Goal: Information Seeking & Learning: Learn about a topic

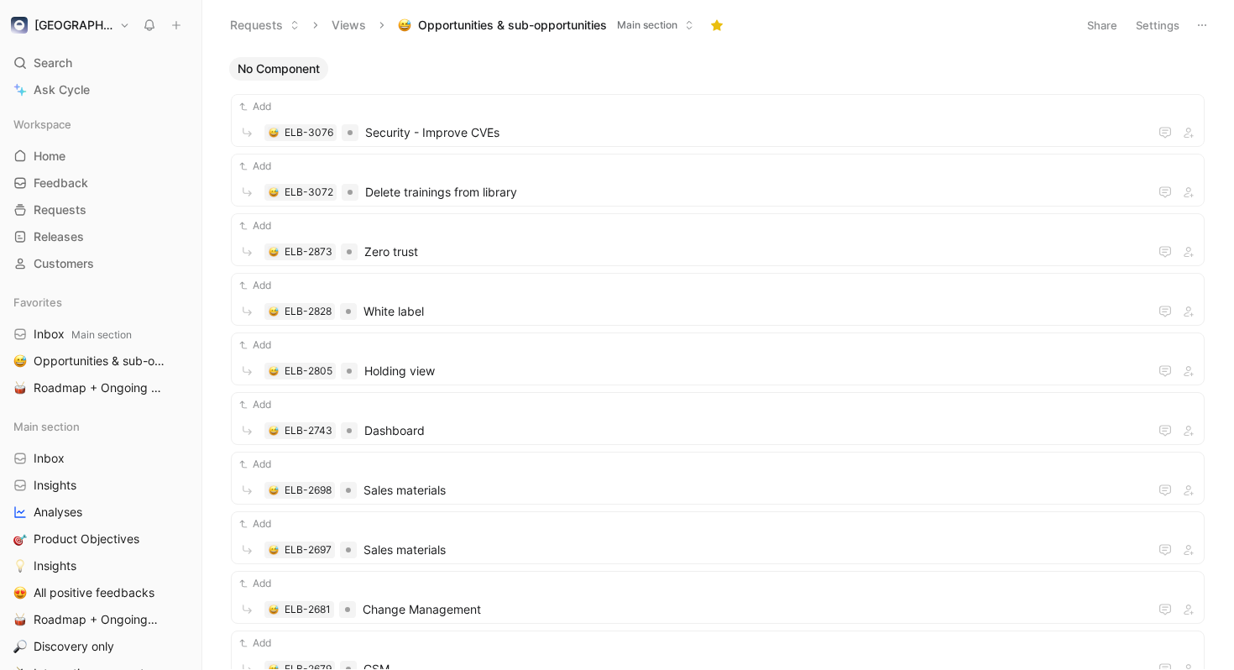
scroll to position [23, 0]
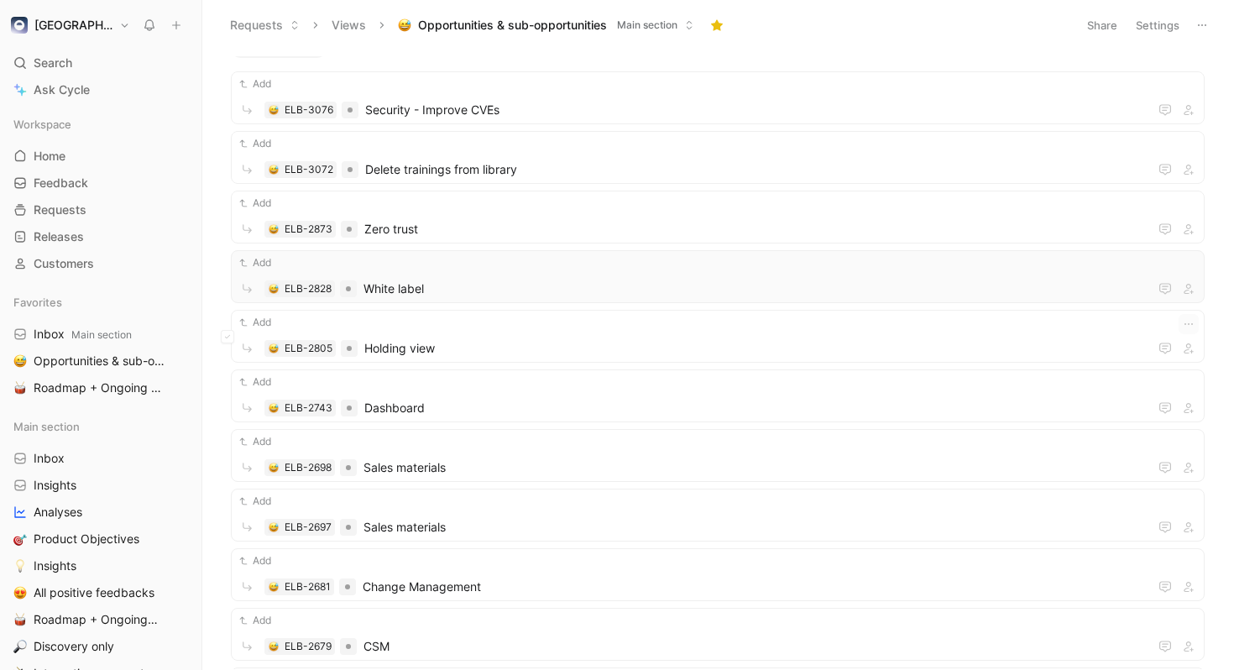
click at [556, 274] on div "Add ELB-2828 White label" at bounding box center [718, 276] width 962 height 44
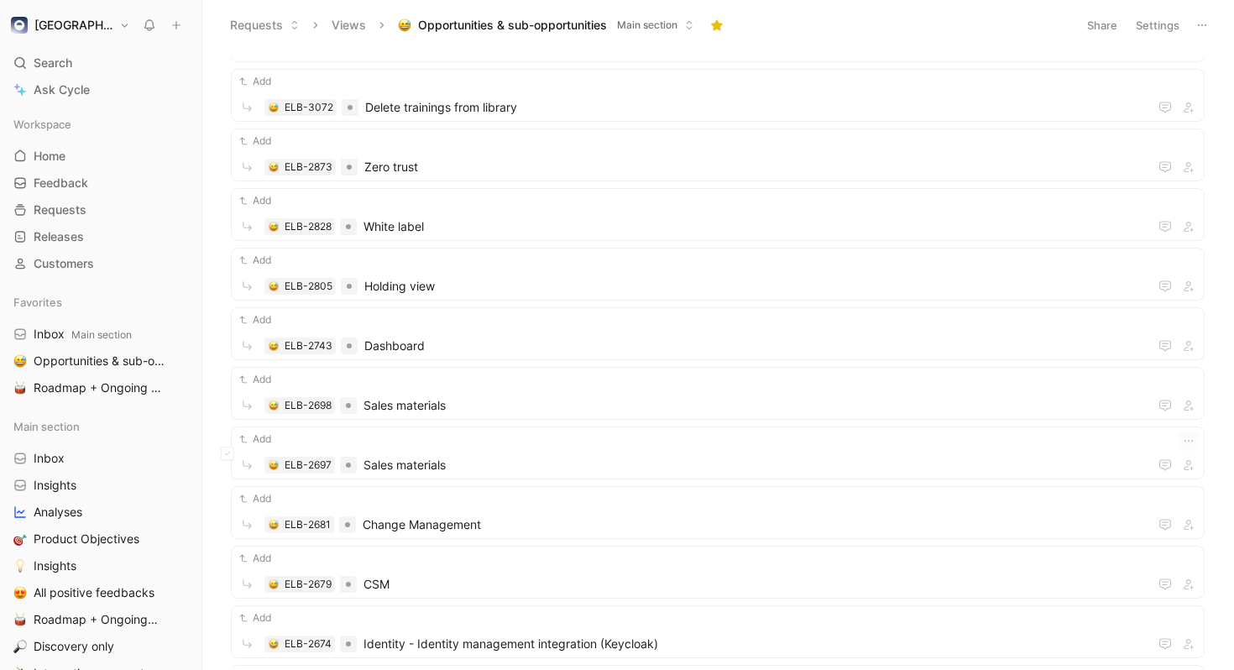
scroll to position [125, 0]
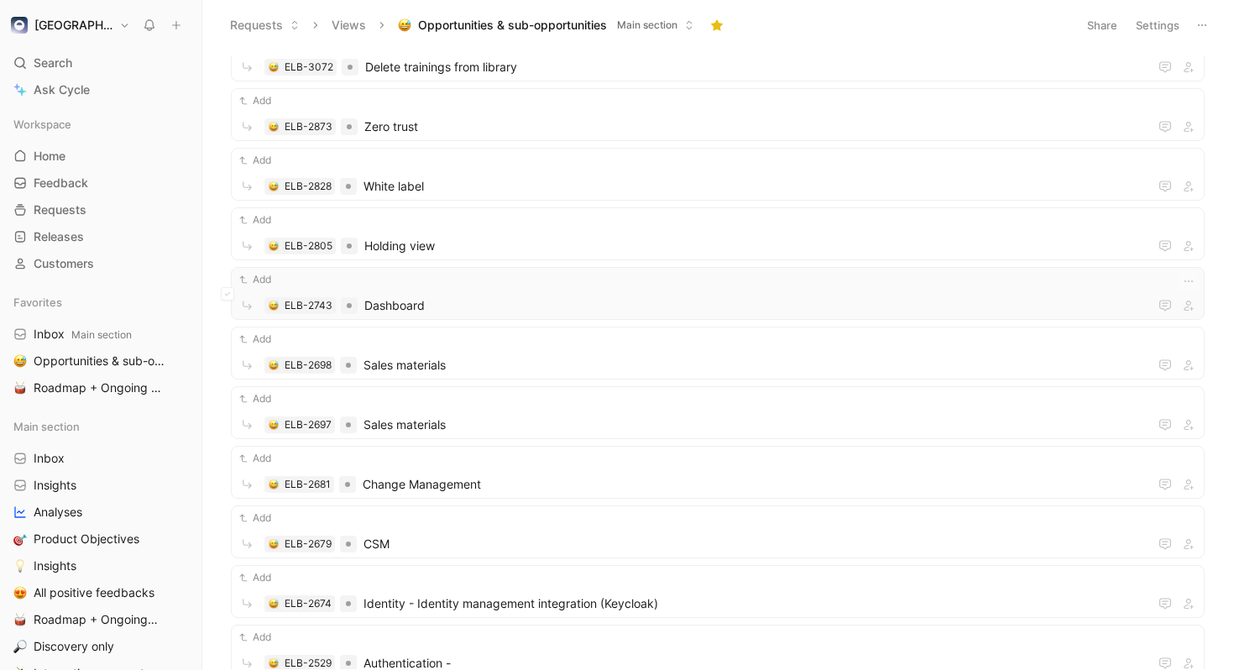
click at [734, 306] on span "Dashboard" at bounding box center [756, 305] width 784 height 20
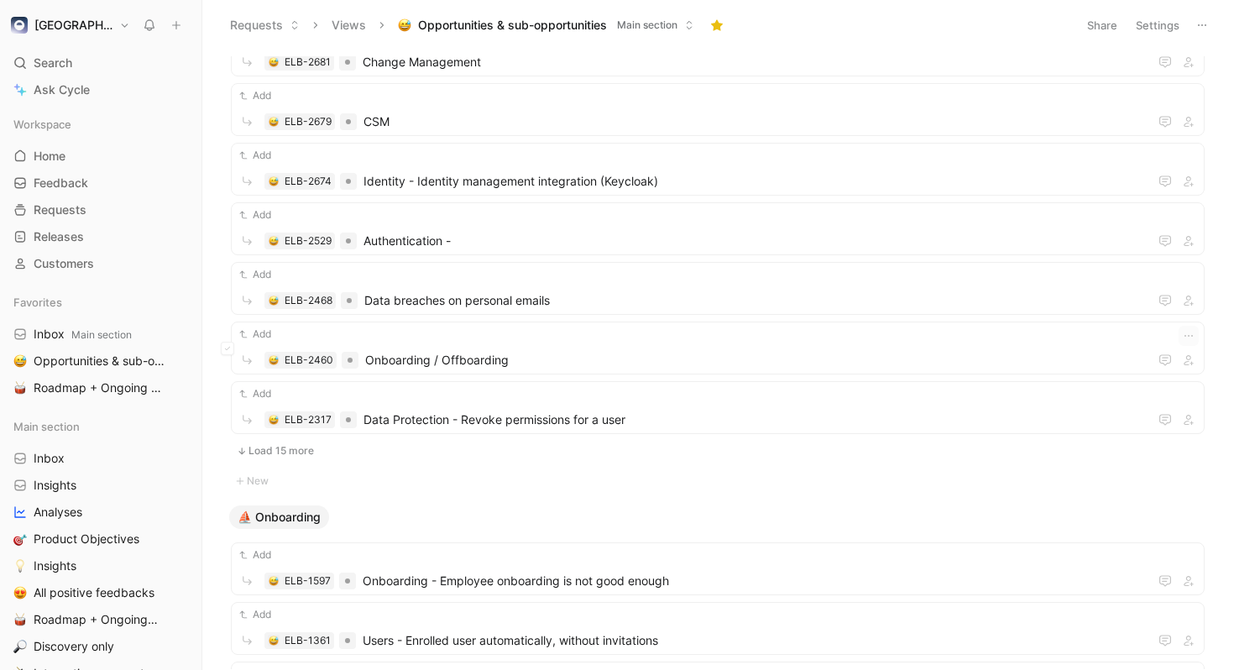
scroll to position [549, 0]
click at [307, 436] on ul "Add ELB-2828 White label Add ELB-2805 Holding view Add ELB-2743 Dashboard Add E…" at bounding box center [718, 5] width 974 height 920
click at [309, 442] on button "Load 15 more" at bounding box center [718, 449] width 974 height 20
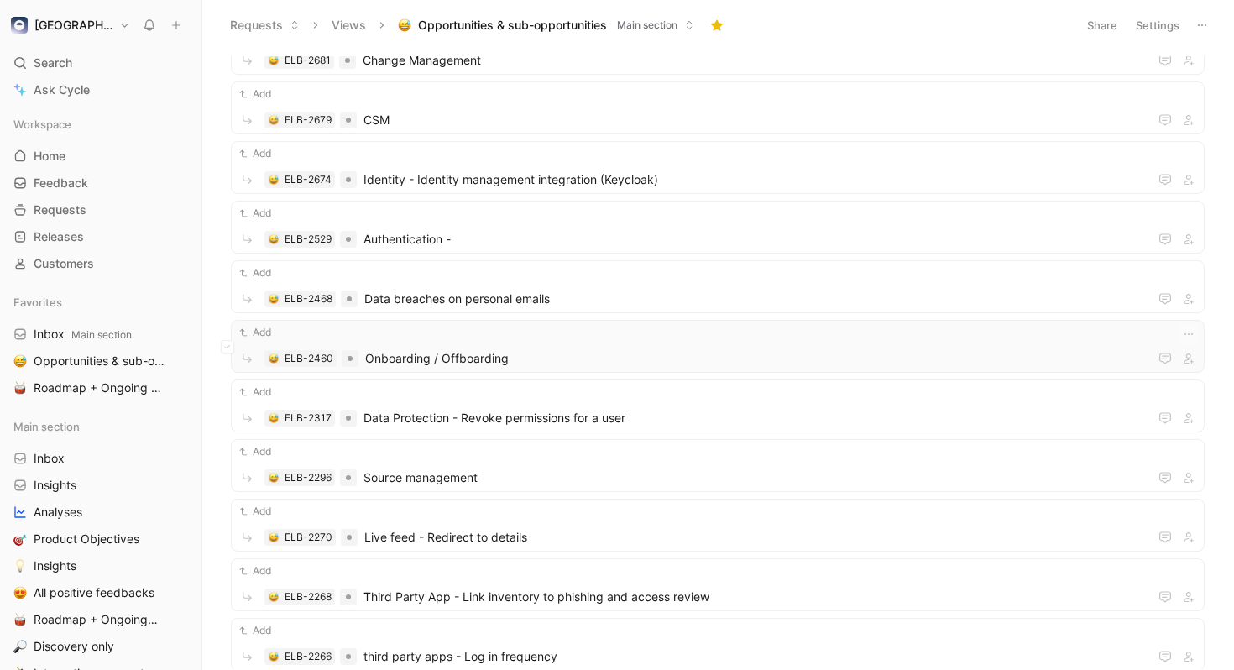
click at [591, 353] on span "Onboarding / Offboarding" at bounding box center [756, 358] width 783 height 20
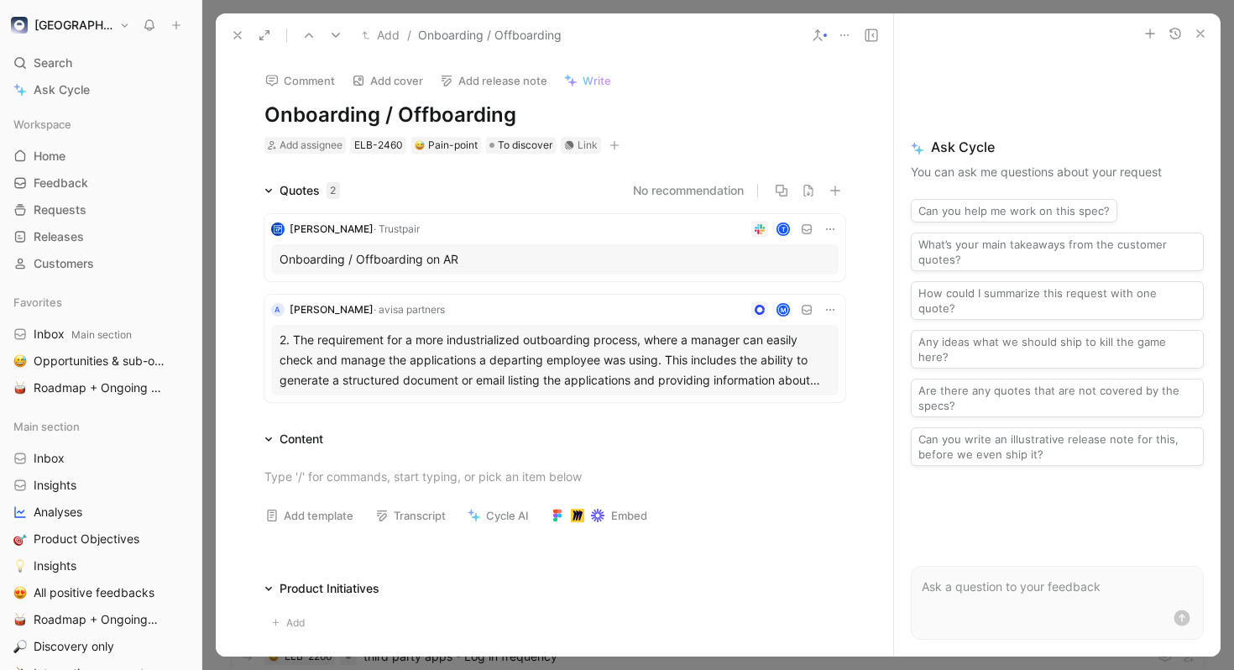
click at [798, 383] on div "2. The requirement for a more industrialized outboarding process, where a manag…" at bounding box center [554, 360] width 551 height 60
click at [244, 38] on button at bounding box center [238, 36] width 24 height 24
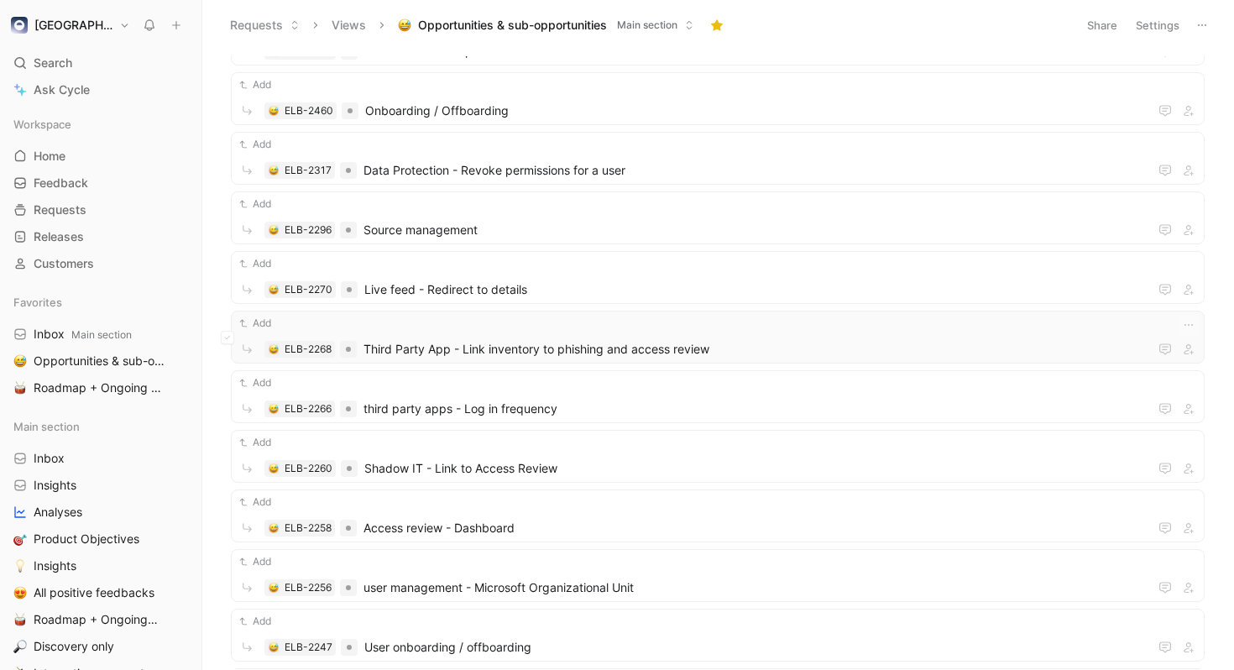
scroll to position [811, 0]
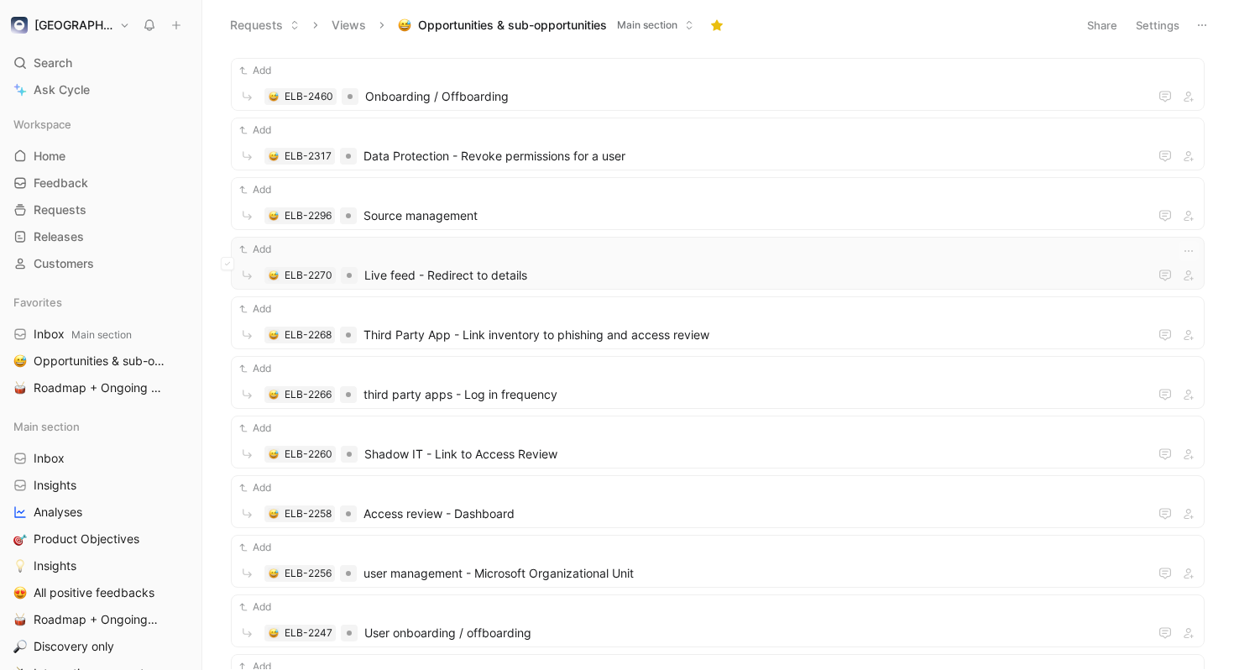
click at [588, 239] on div "Add ELB-2270 Live feed - Redirect to details" at bounding box center [718, 263] width 974 height 53
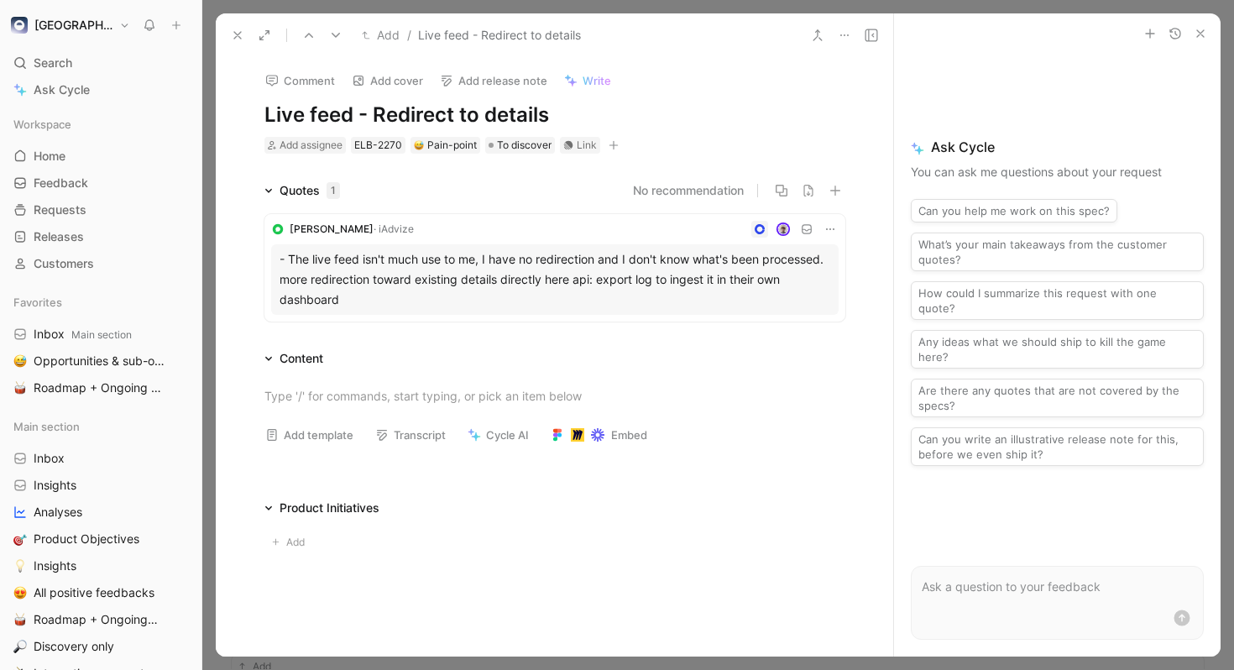
click at [556, 118] on h1 "Live feed - Redirect to details" at bounding box center [554, 115] width 581 height 27
click at [848, 538] on div "Add" at bounding box center [554, 539] width 645 height 42
click at [834, 195] on icon "button" at bounding box center [834, 190] width 1 height 10
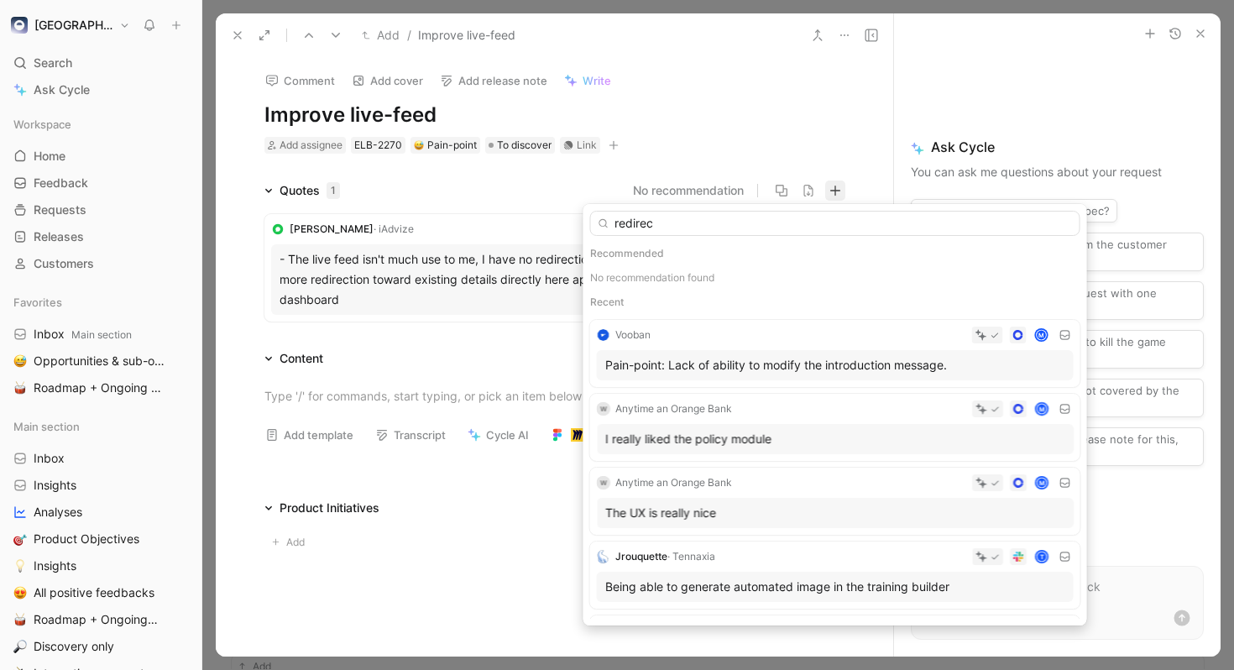
type input "redirect"
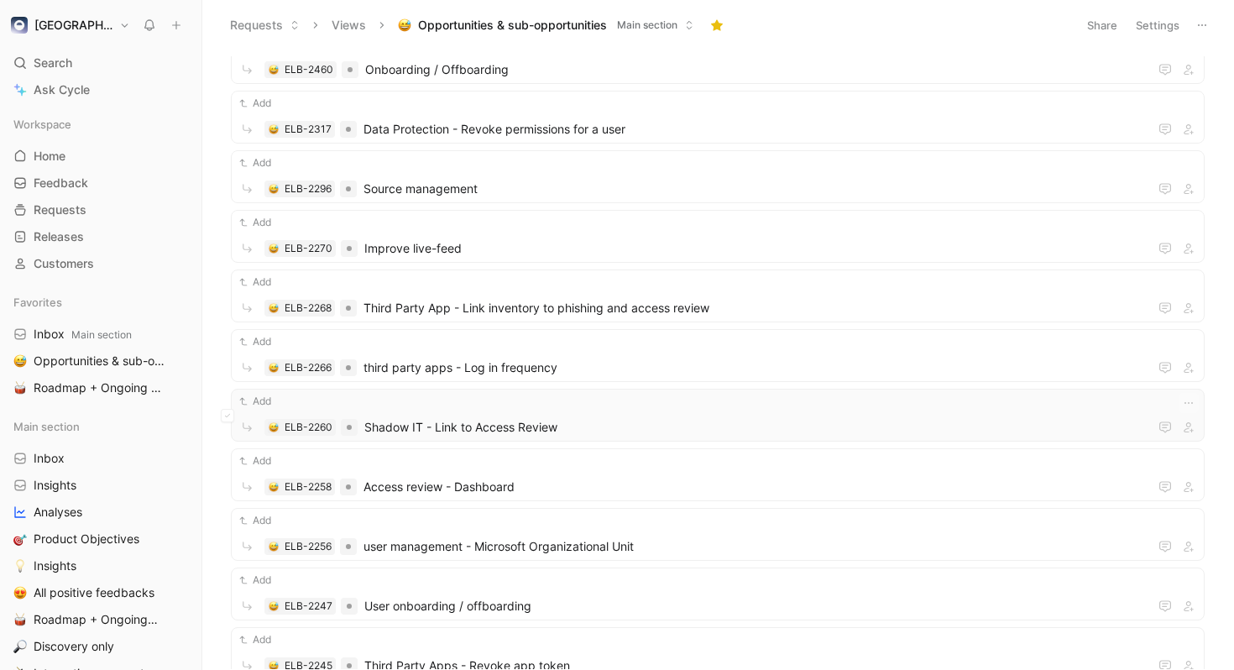
scroll to position [843, 0]
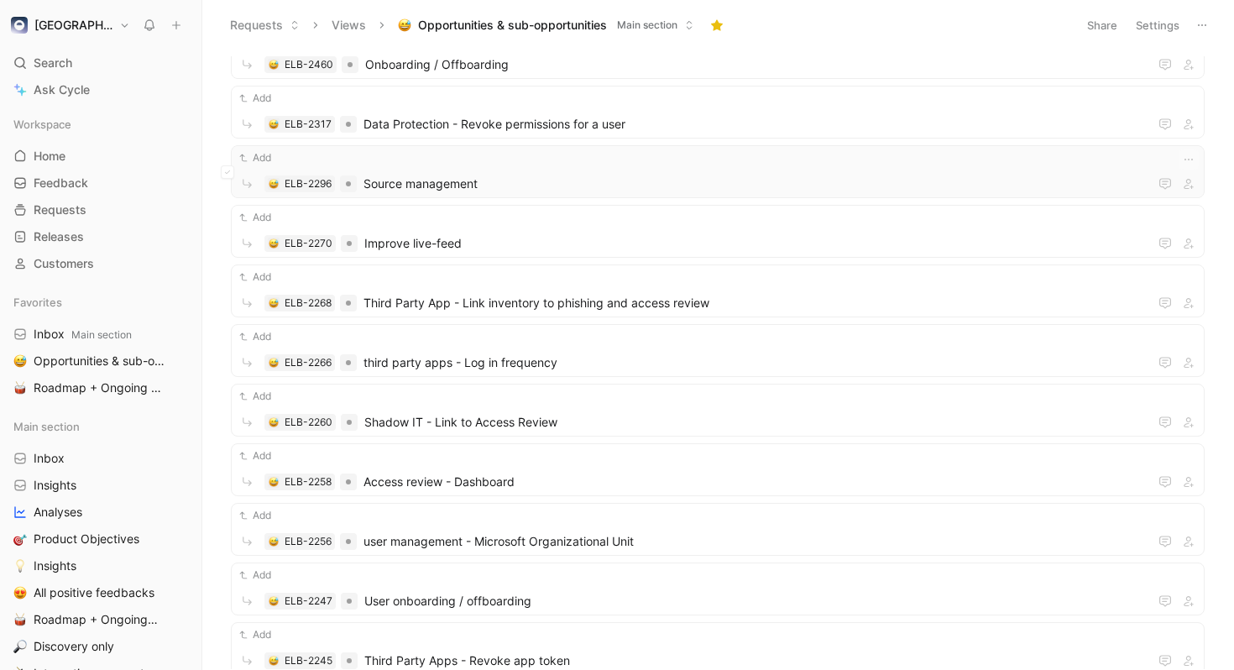
click at [573, 158] on div "Add" at bounding box center [718, 157] width 962 height 17
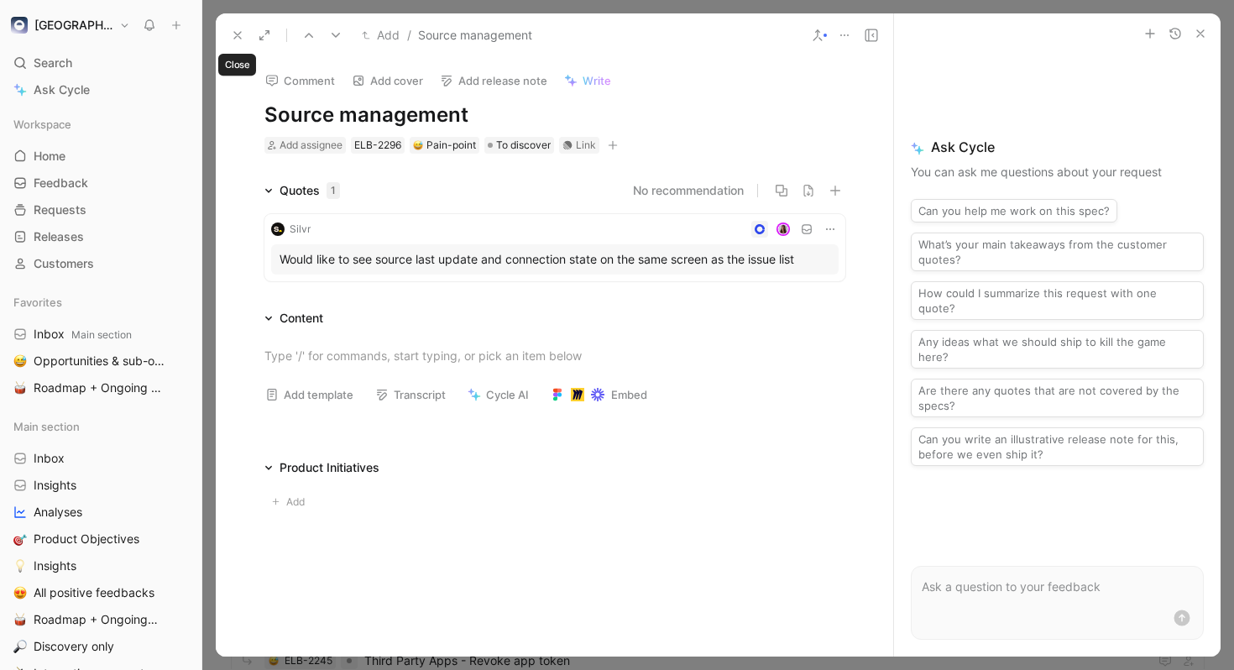
click at [236, 26] on button at bounding box center [238, 36] width 24 height 24
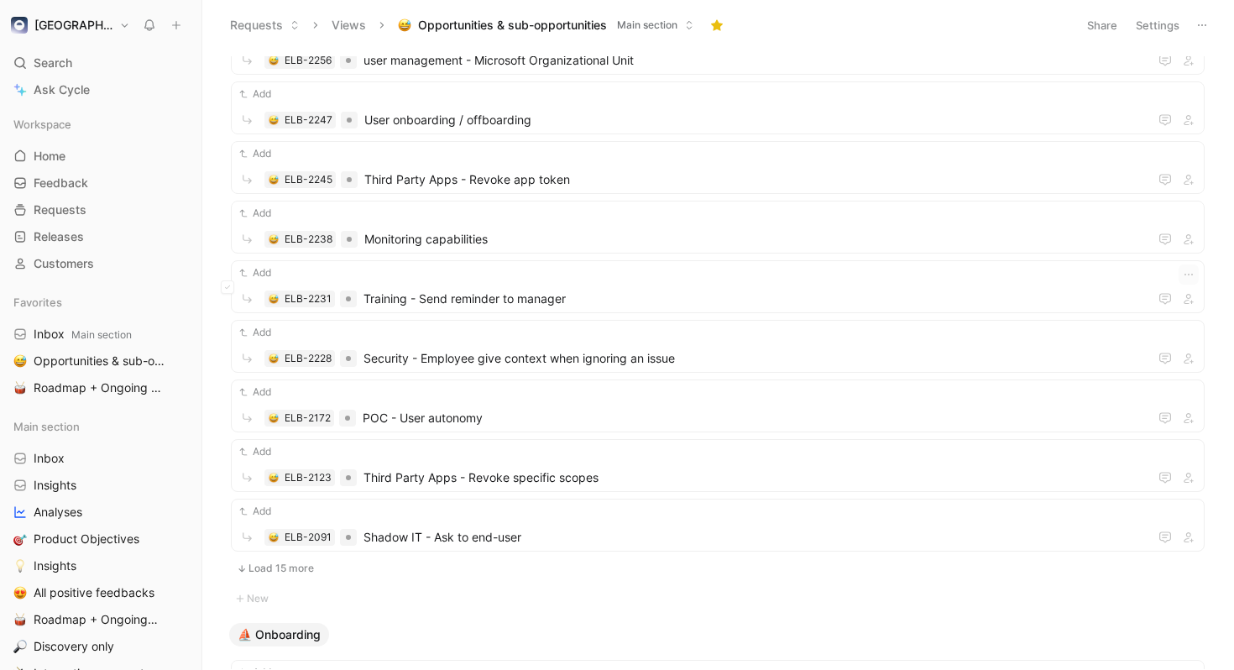
scroll to position [1371, 0]
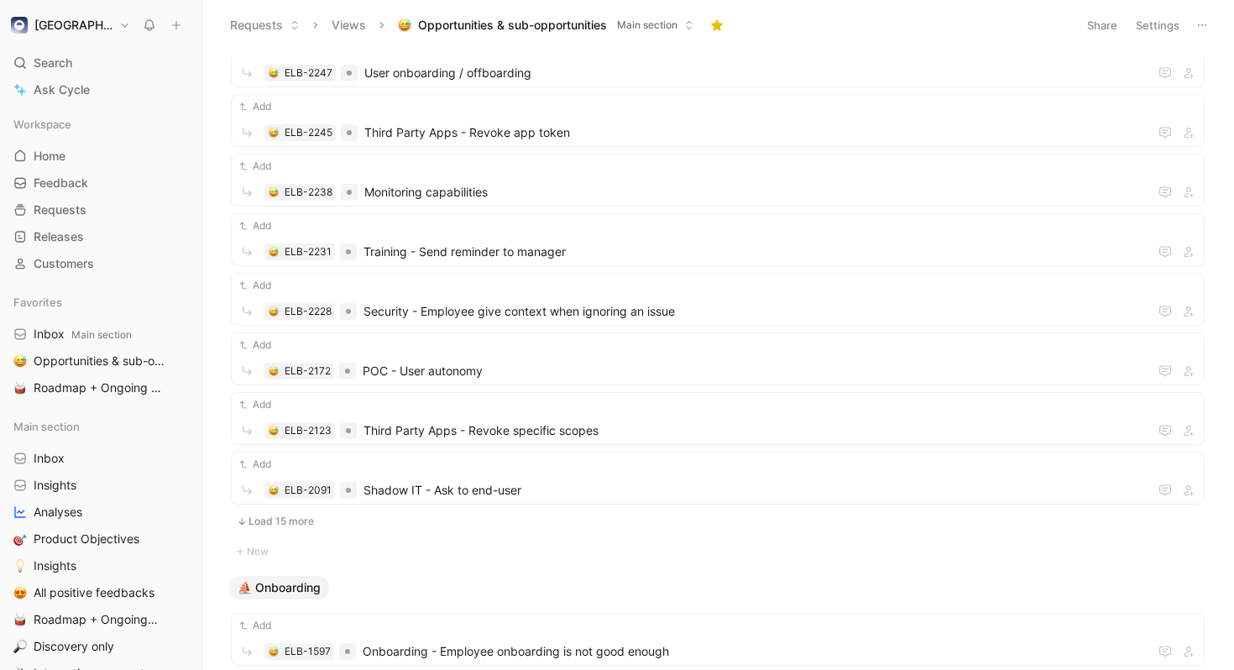
click at [300, 525] on button "Load 15 more" at bounding box center [718, 521] width 974 height 20
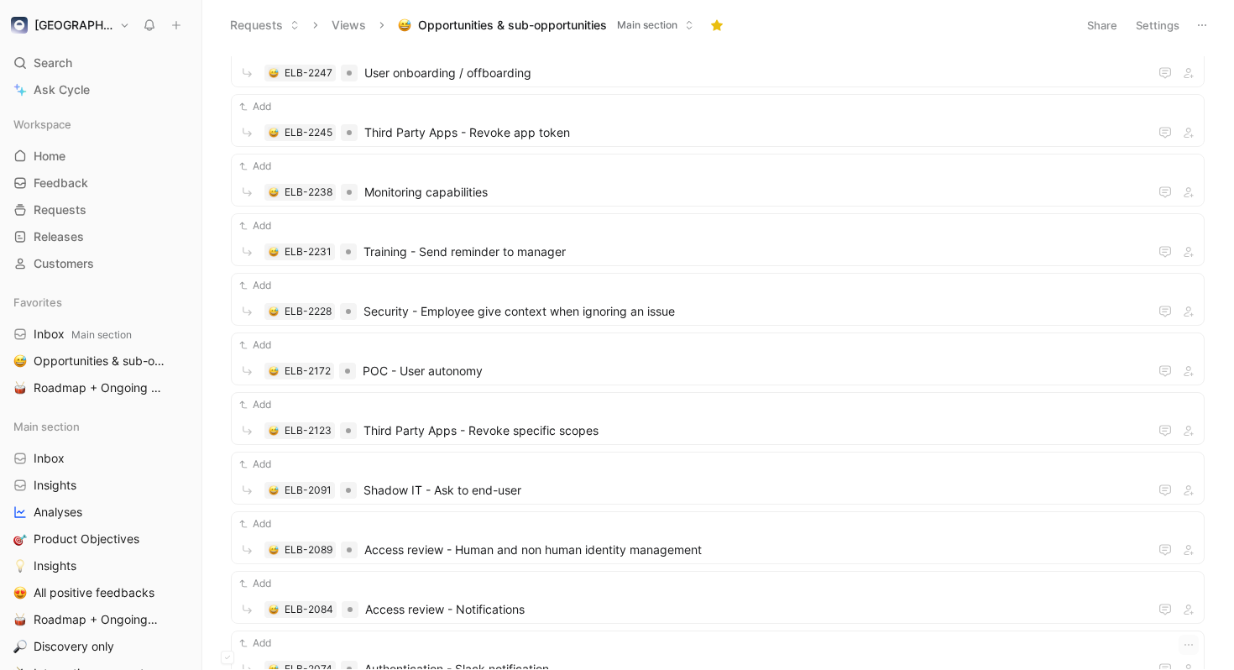
scroll to position [1604, 0]
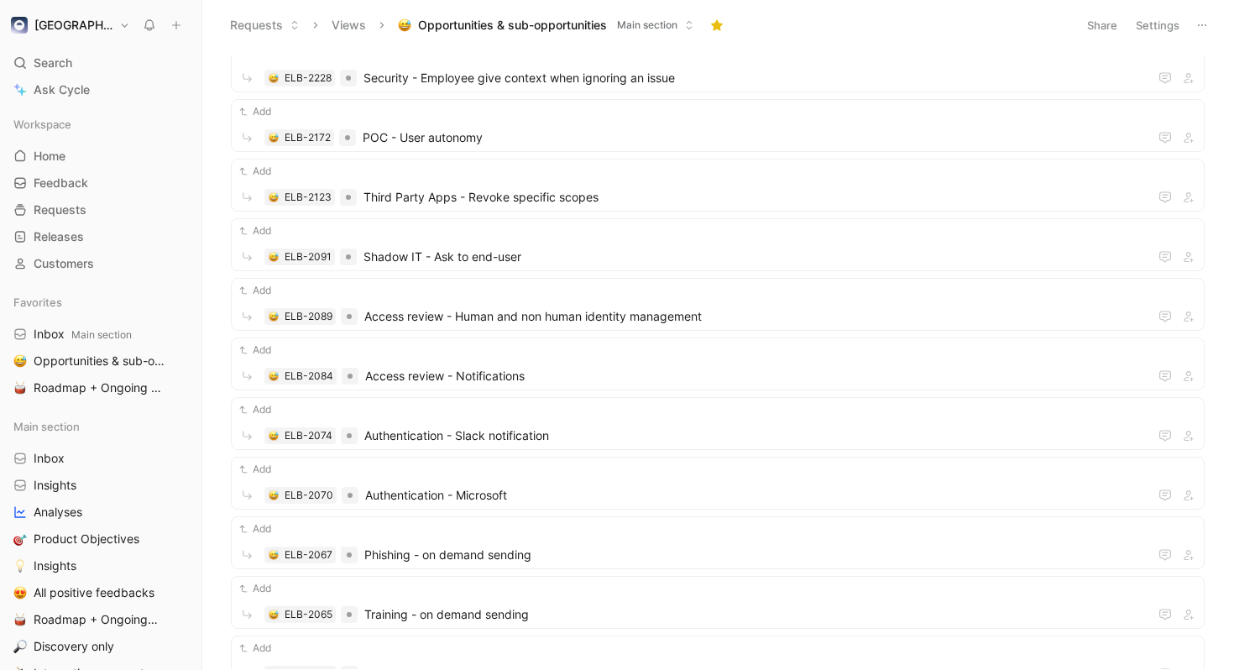
click at [594, 131] on span "POC - User autonomy" at bounding box center [756, 138] width 786 height 20
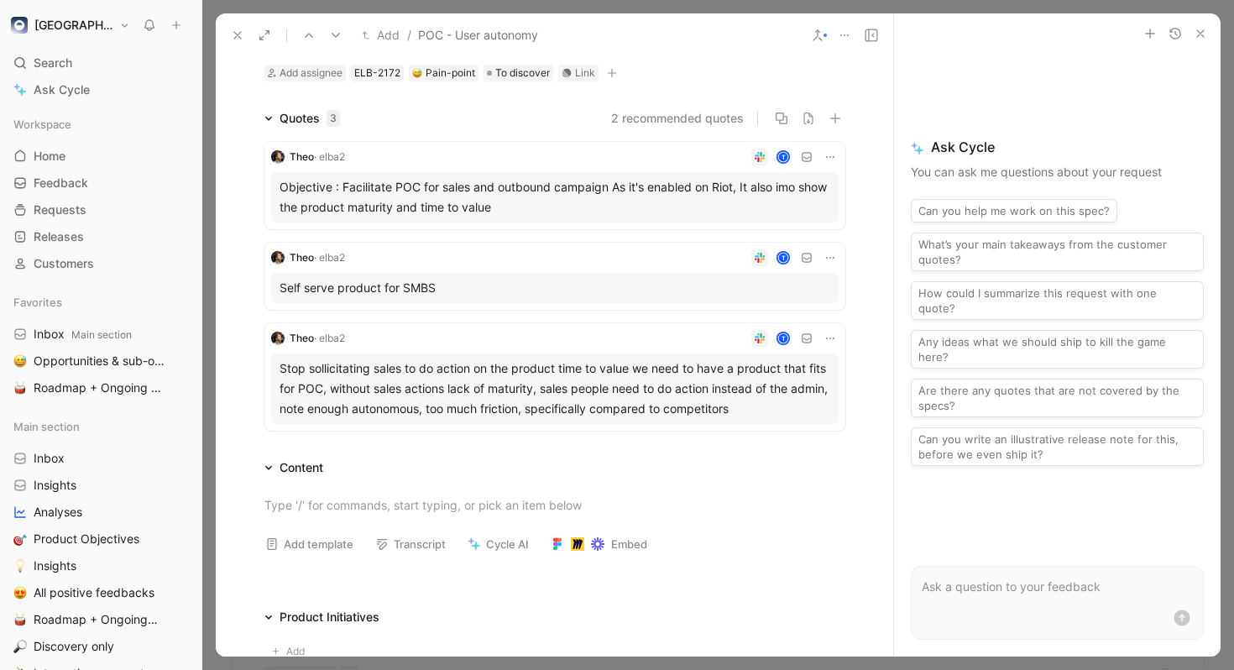
scroll to position [73, 0]
click at [242, 33] on icon at bounding box center [237, 35] width 13 height 13
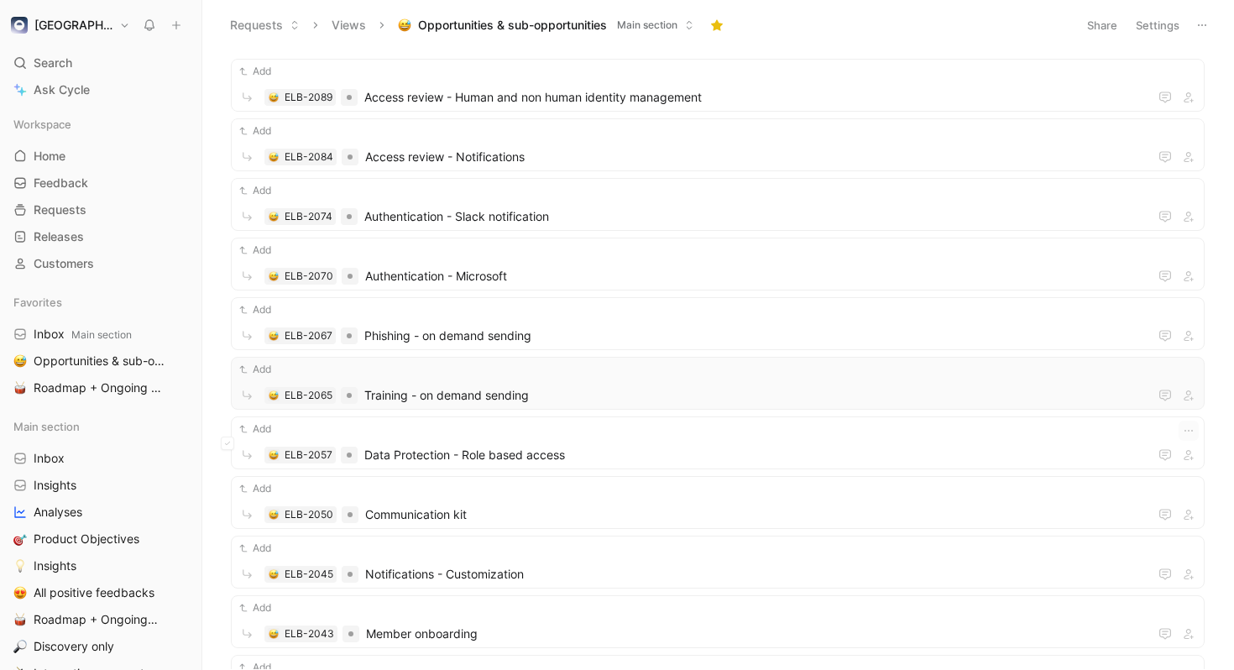
scroll to position [1822, 0]
click at [231, 146] on button at bounding box center [227, 145] width 13 height 13
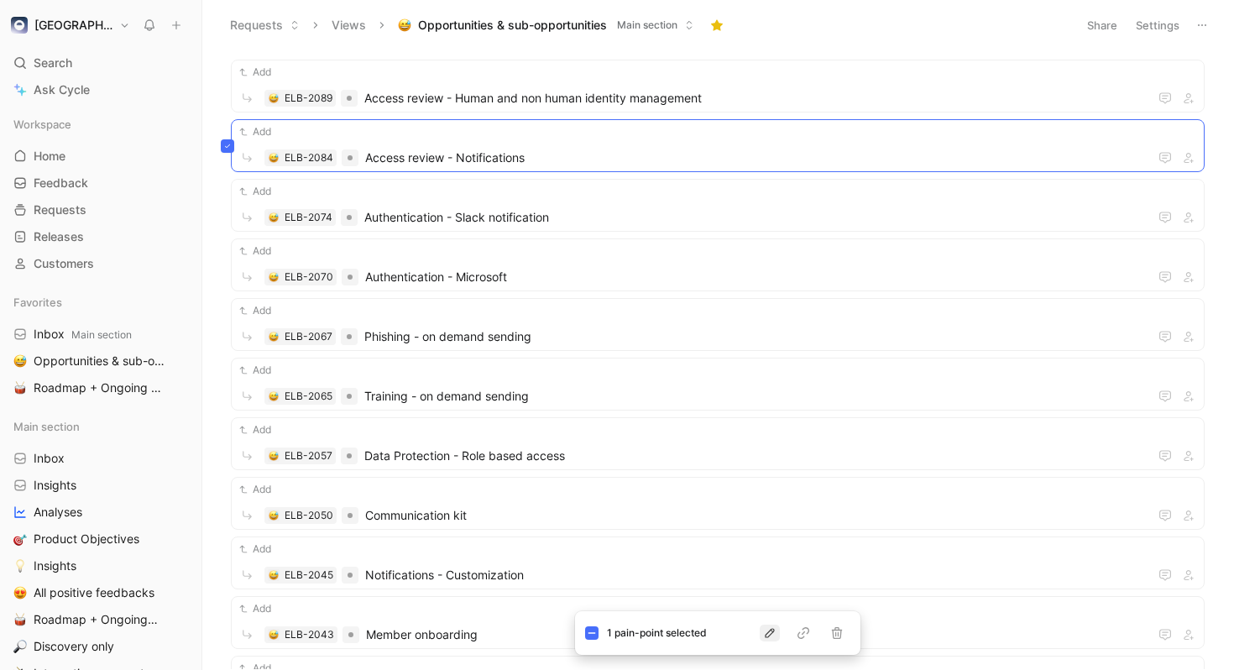
click at [775, 628] on icon "button" at bounding box center [769, 632] width 13 height 13
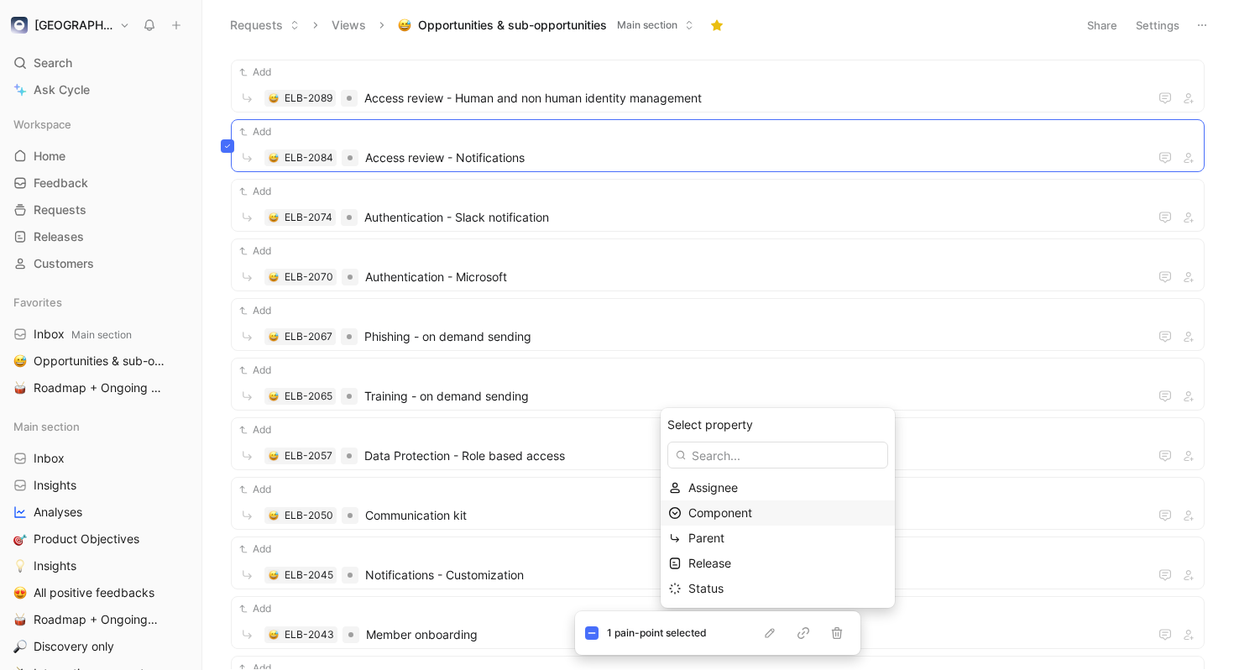
click at [744, 515] on span "Component" at bounding box center [720, 512] width 64 height 14
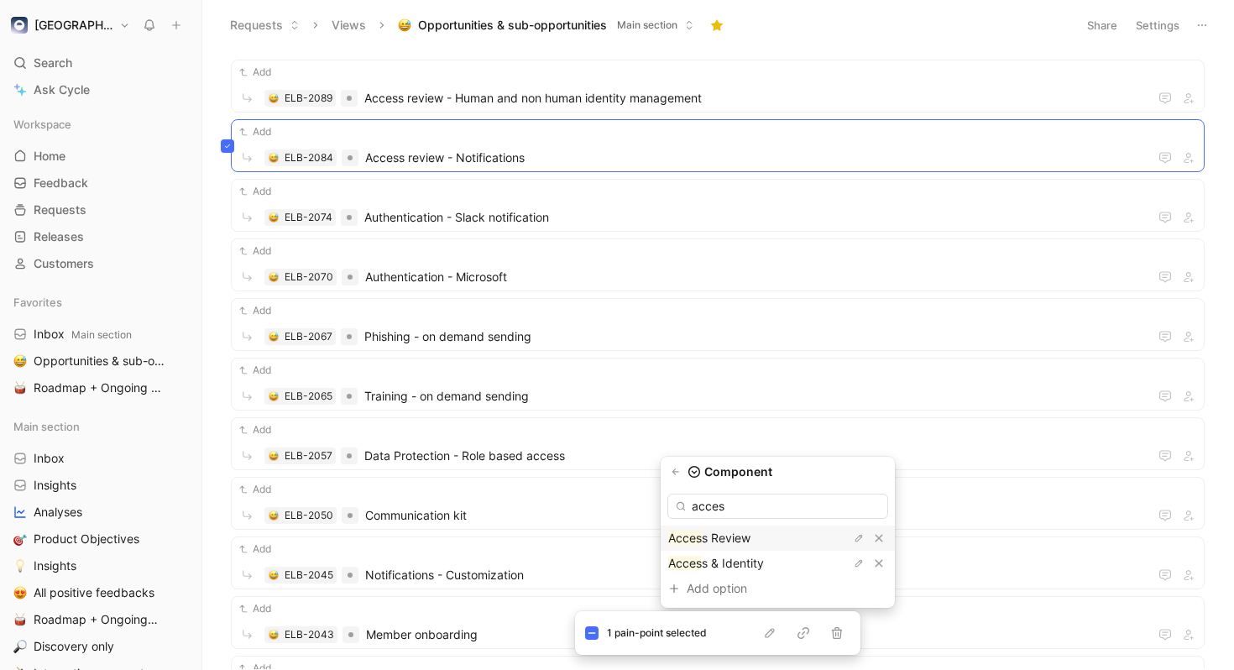
type input "acces"
click at [728, 534] on span "s Review" at bounding box center [726, 537] width 49 height 14
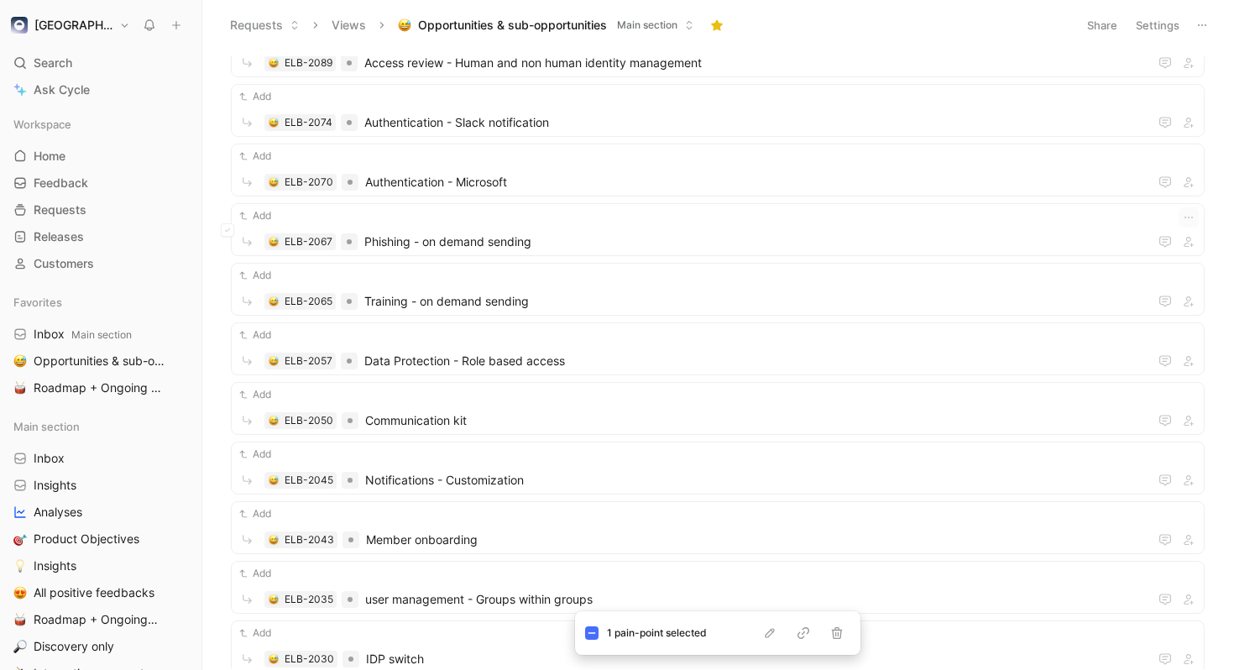
scroll to position [1871, 0]
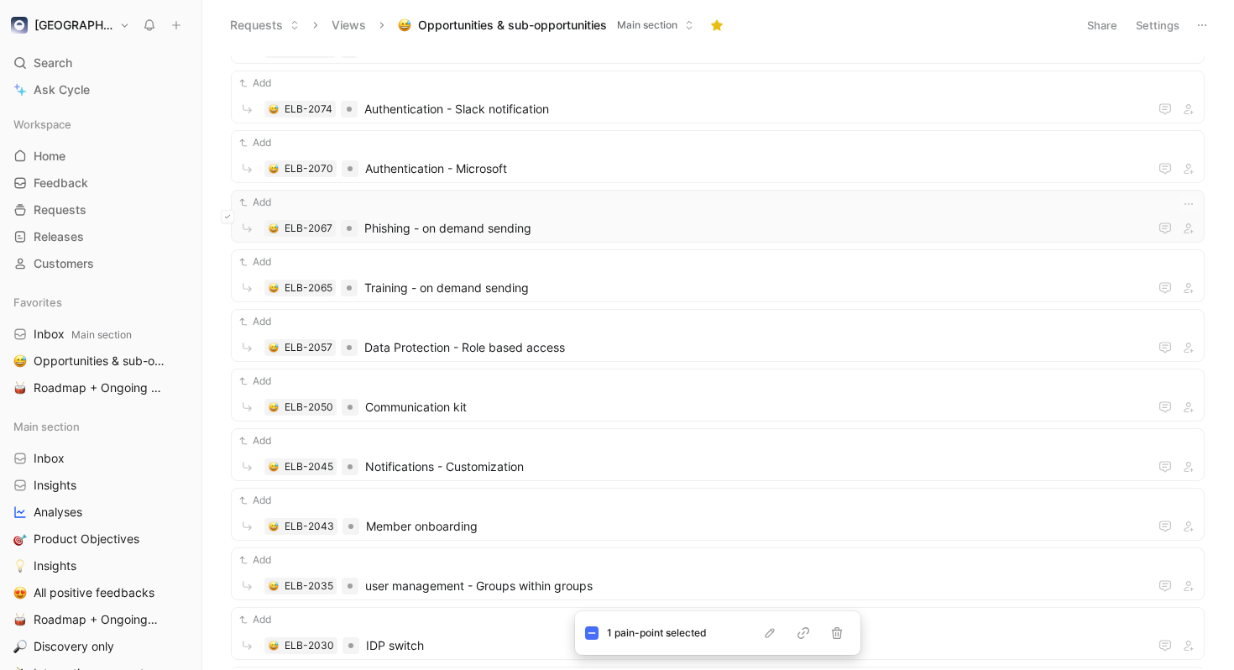
click at [223, 213] on button at bounding box center [227, 216] width 13 height 13
click at [592, 632] on icon at bounding box center [592, 632] width 8 height 1
click at [227, 218] on icon at bounding box center [227, 216] width 7 height 7
click at [776, 632] on button "button" at bounding box center [770, 632] width 20 height 17
type input "phish"
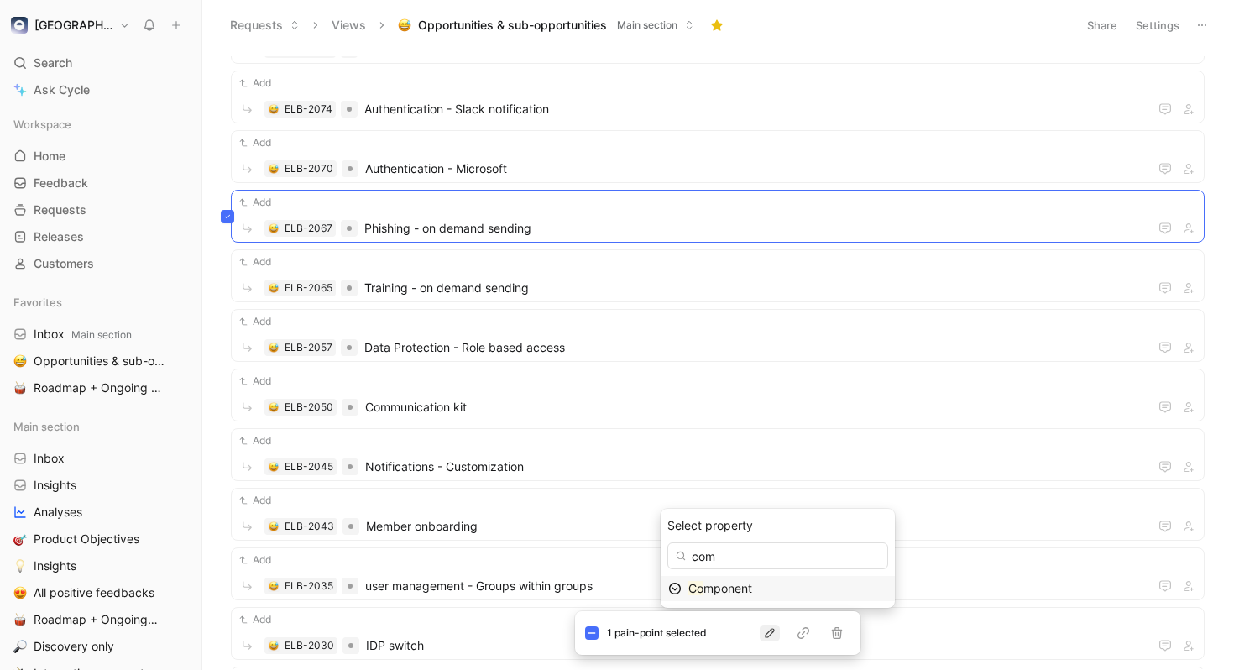
type input "comp"
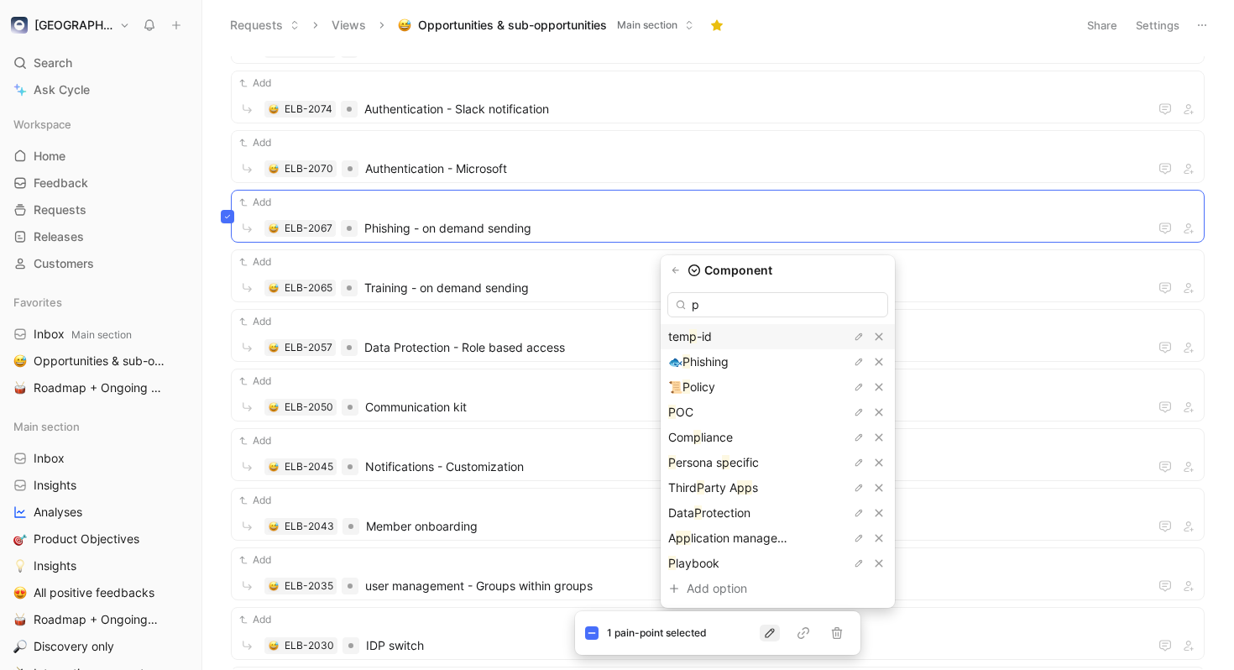
type input "ph"
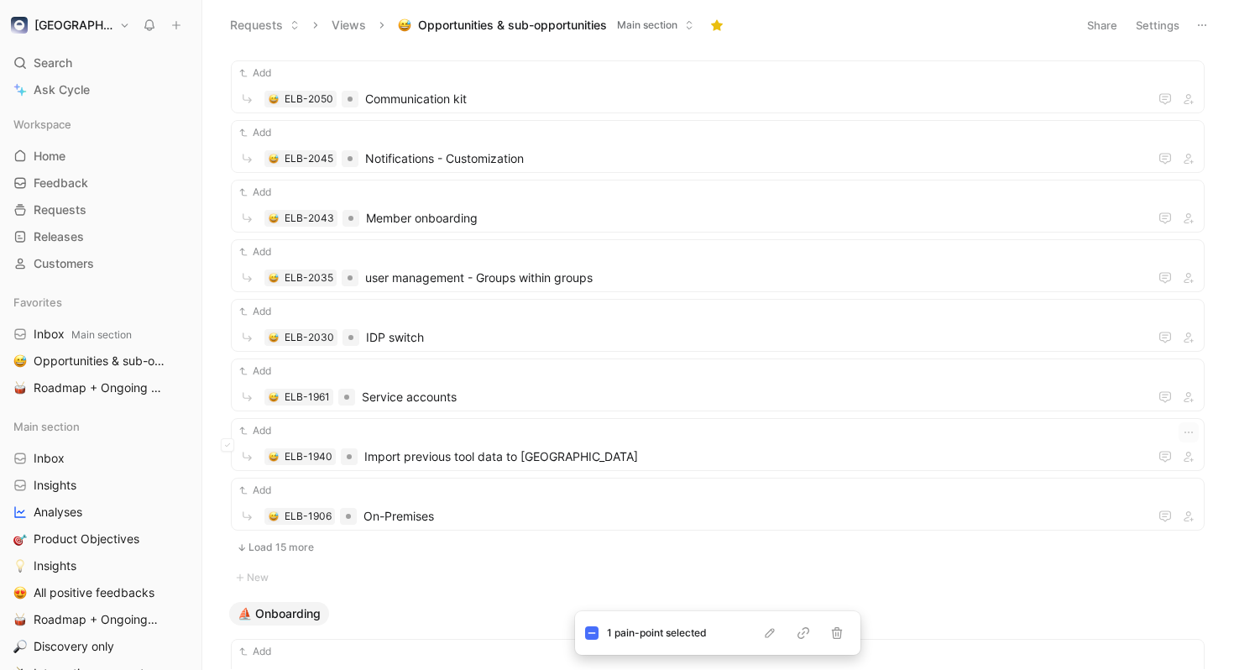
scroll to position [2134, 0]
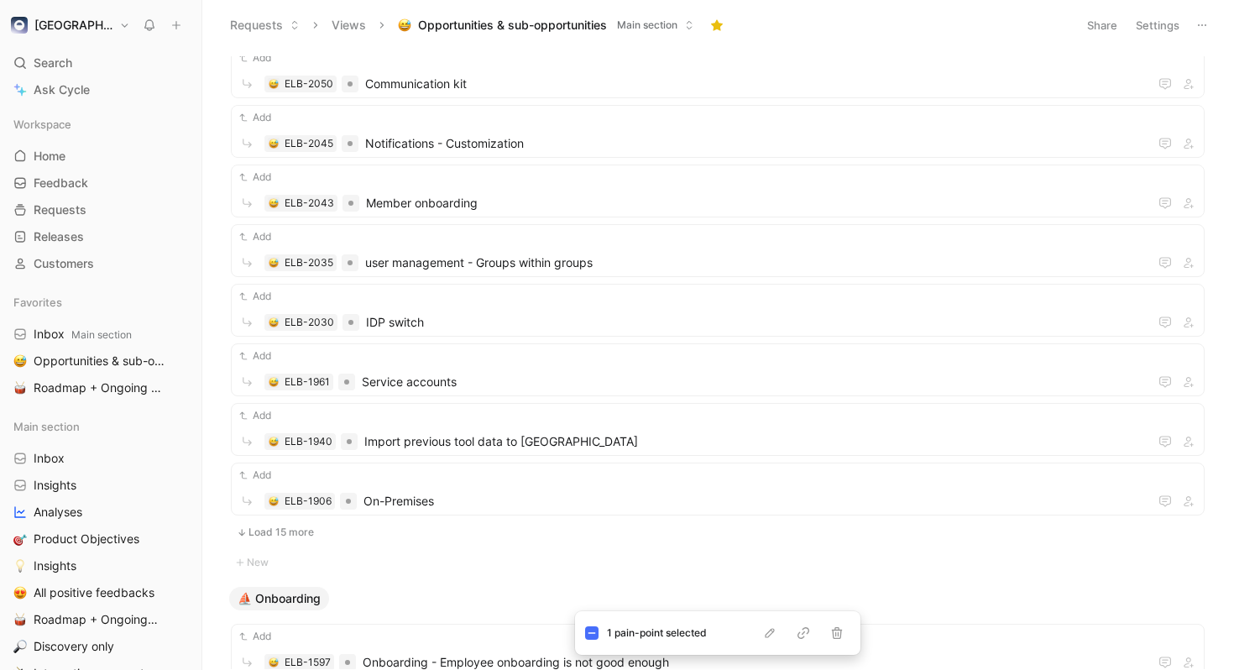
click at [270, 535] on button "Load 15 more" at bounding box center [718, 532] width 974 height 20
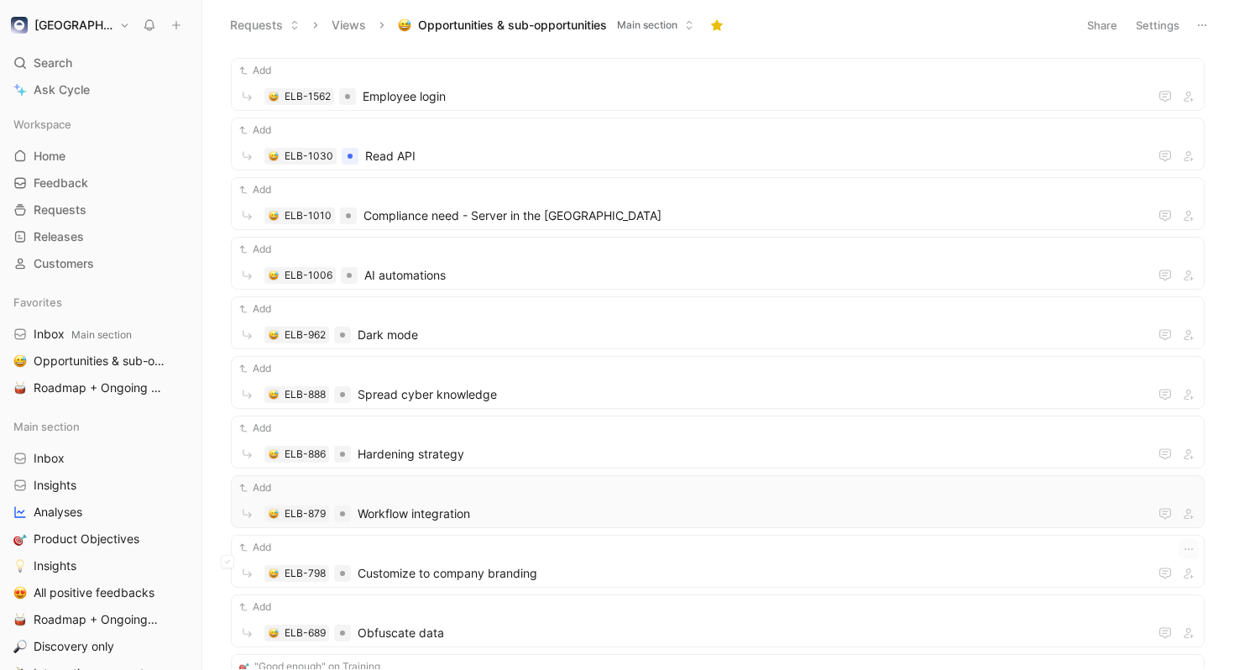
scroll to position [2839, 0]
click at [453, 218] on span "Compliance need - Server in the [GEOGRAPHIC_DATA]" at bounding box center [755, 213] width 785 height 20
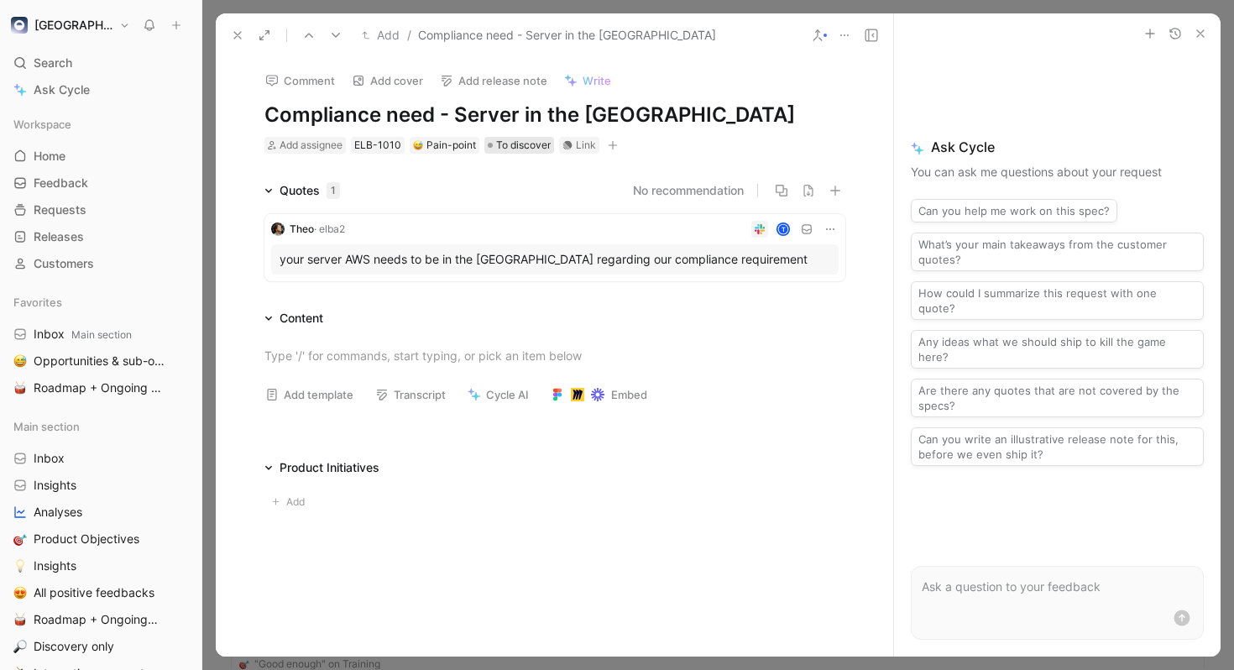
click at [502, 143] on span "To discover" at bounding box center [523, 145] width 55 height 17
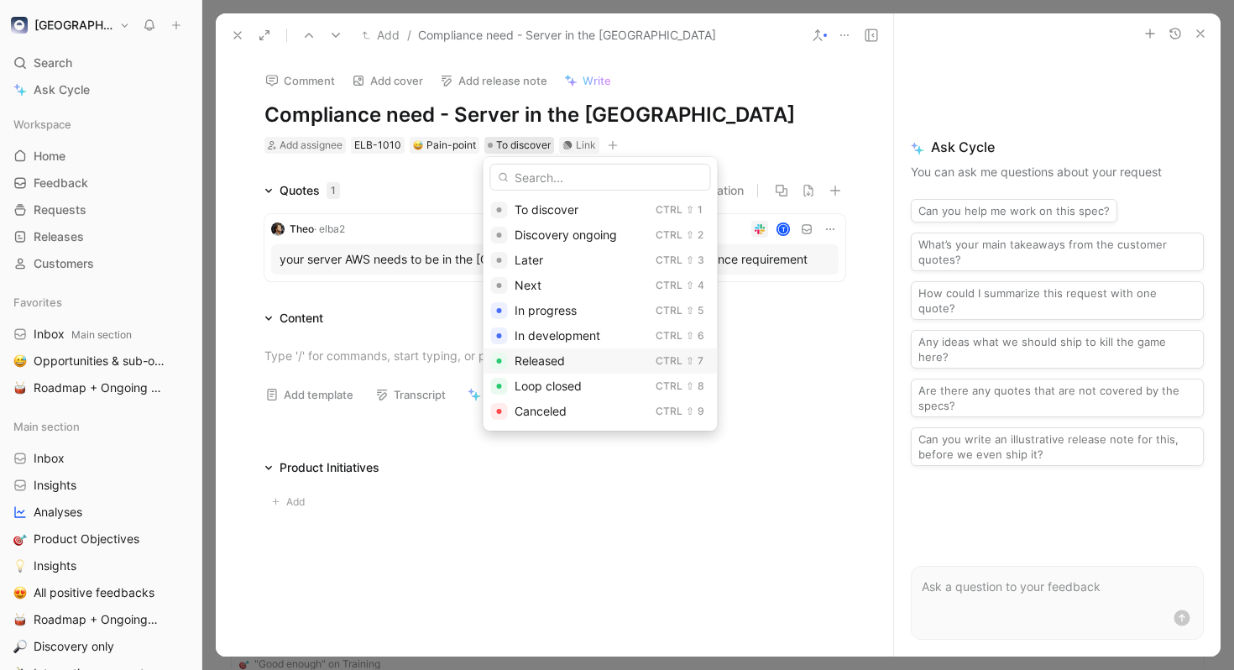
click at [548, 356] on span "Released" at bounding box center [539, 360] width 50 height 14
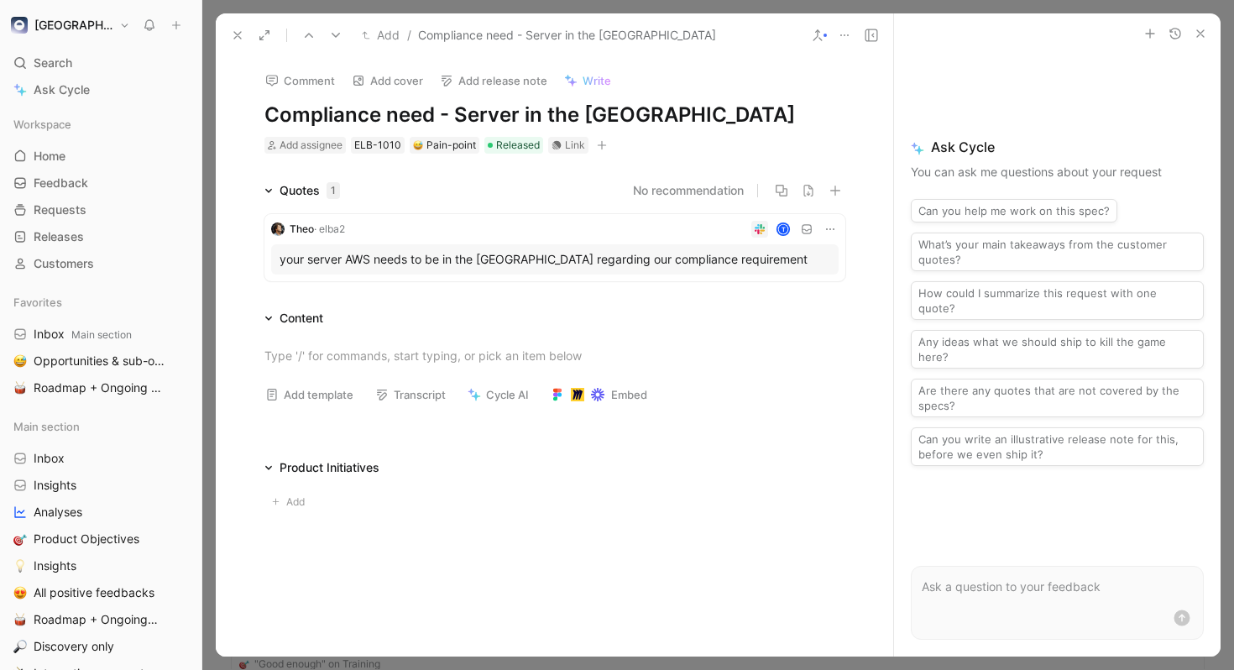
click at [235, 35] on icon at bounding box center [237, 35] width 13 height 13
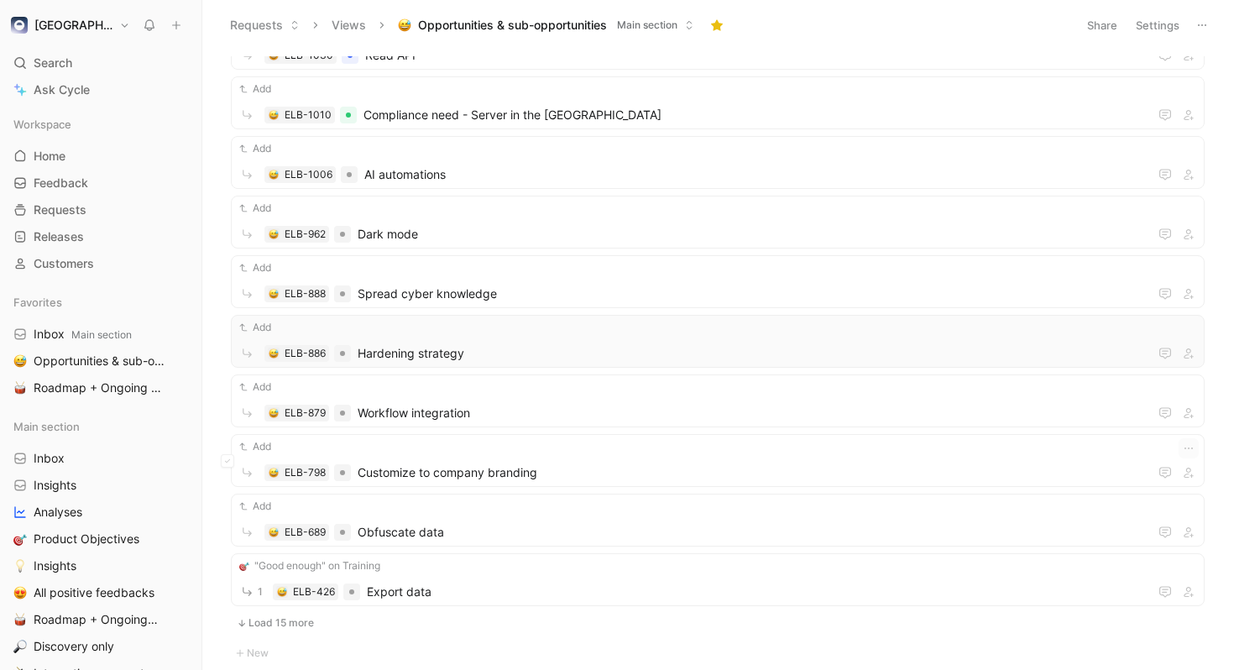
scroll to position [2915, 0]
click at [492, 282] on div "Add ELB-888 Spread cyber knowledge" at bounding box center [718, 281] width 962 height 44
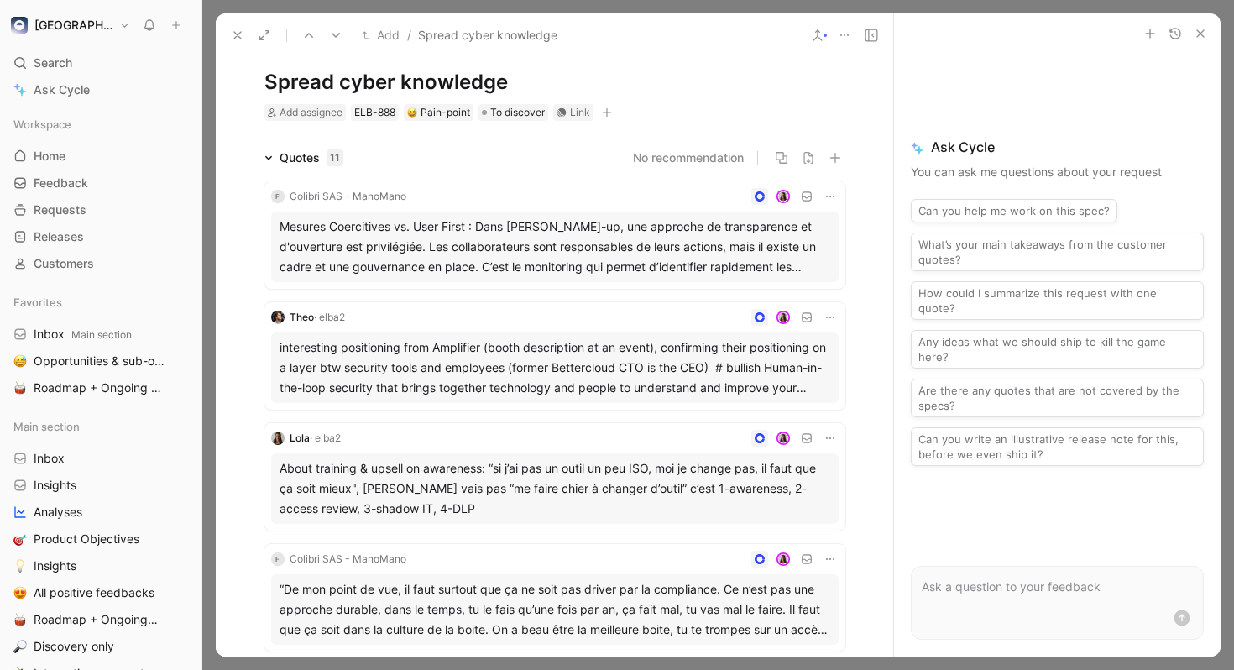
scroll to position [35, 0]
click at [733, 230] on div "Mesures Coercitives vs. User First : Dans [PERSON_NAME]-up, une approche de tra…" at bounding box center [554, 244] width 551 height 60
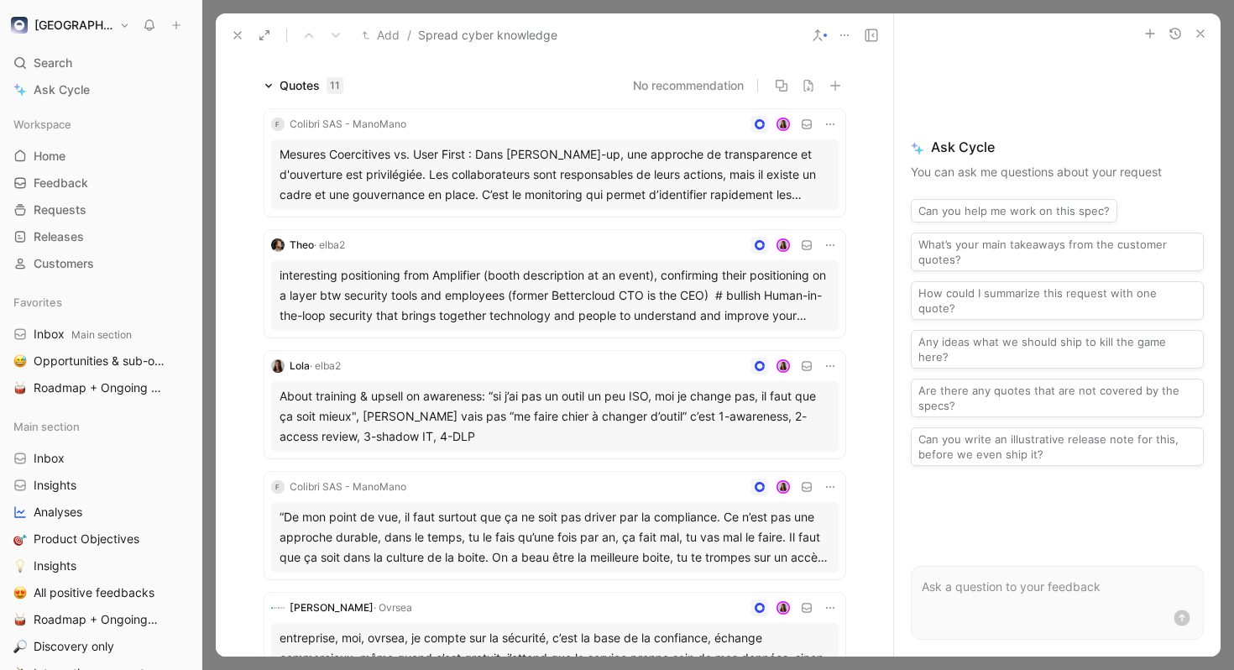
click at [675, 280] on div "interesting positioning from Amplifier (booth description at an event), confirm…" at bounding box center [554, 295] width 551 height 60
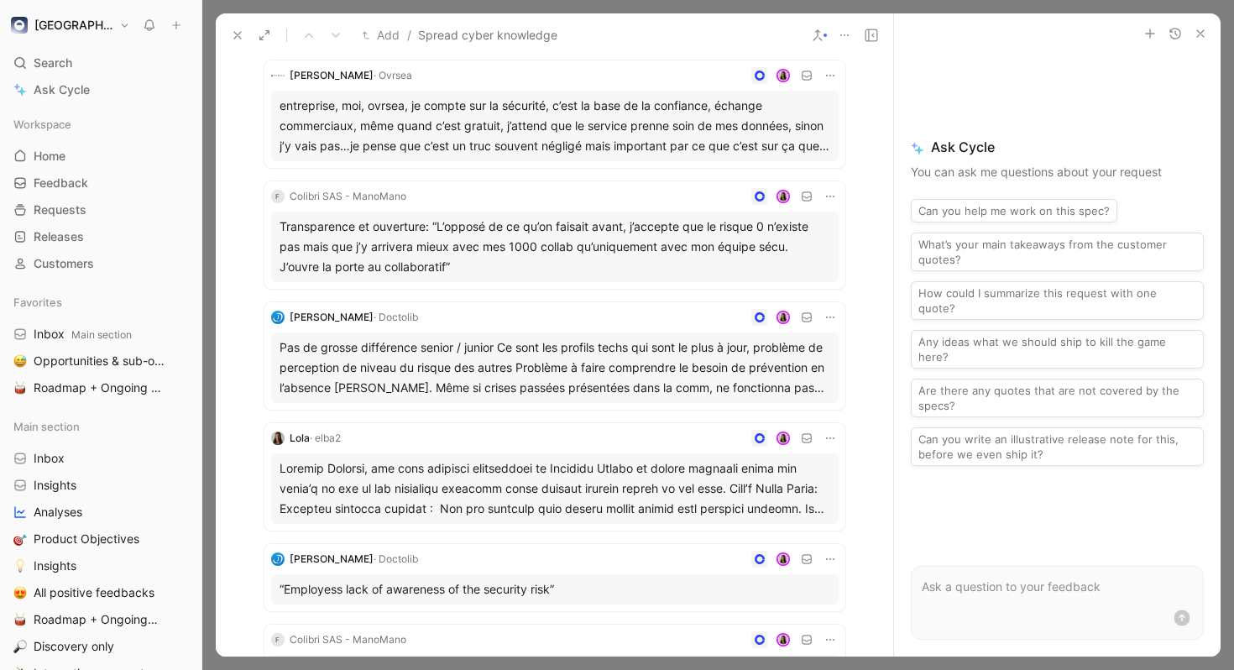
scroll to position [639, 0]
click at [740, 131] on div "entreprise, moi, ovrsea, je compte sur la sécurité, c’est la base de la confian…" at bounding box center [554, 124] width 551 height 60
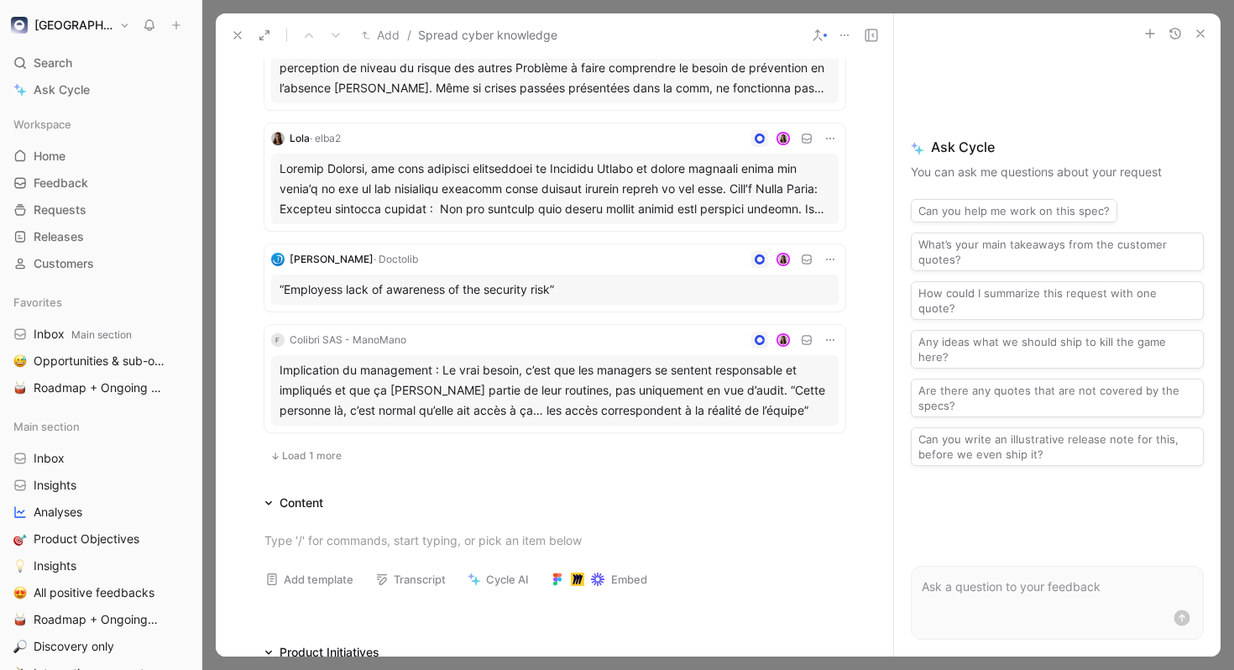
scroll to position [937, 0]
click at [317, 453] on span "Load 1 more" at bounding box center [312, 454] width 60 height 13
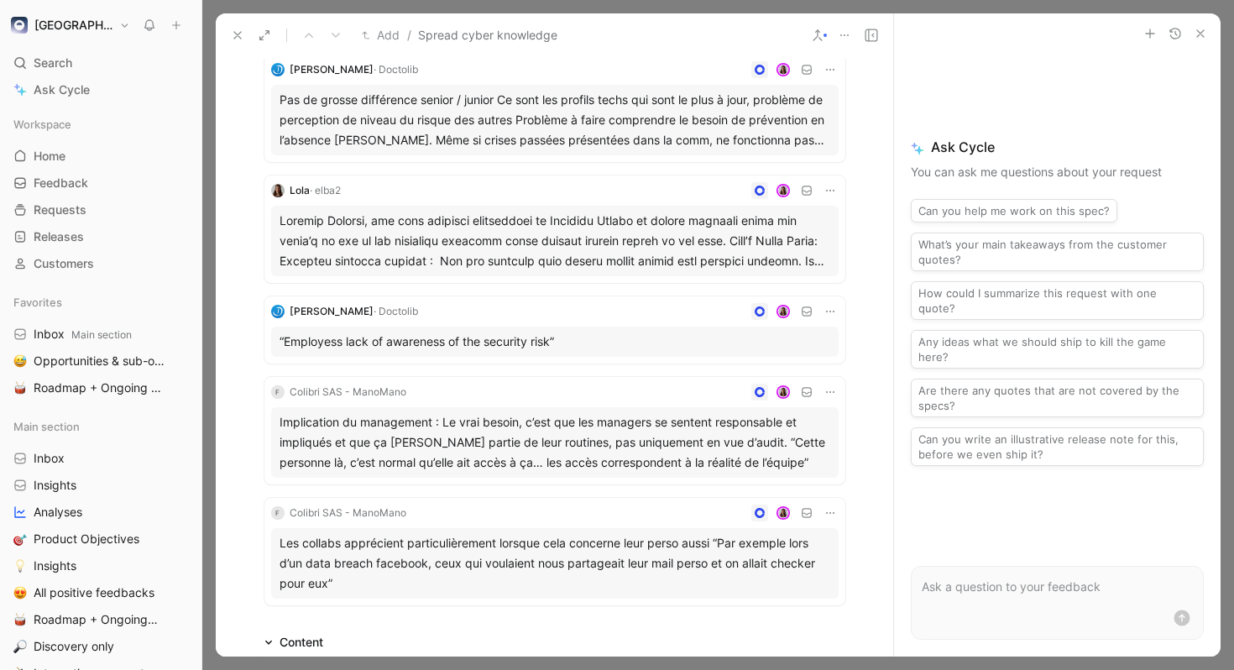
scroll to position [880, 0]
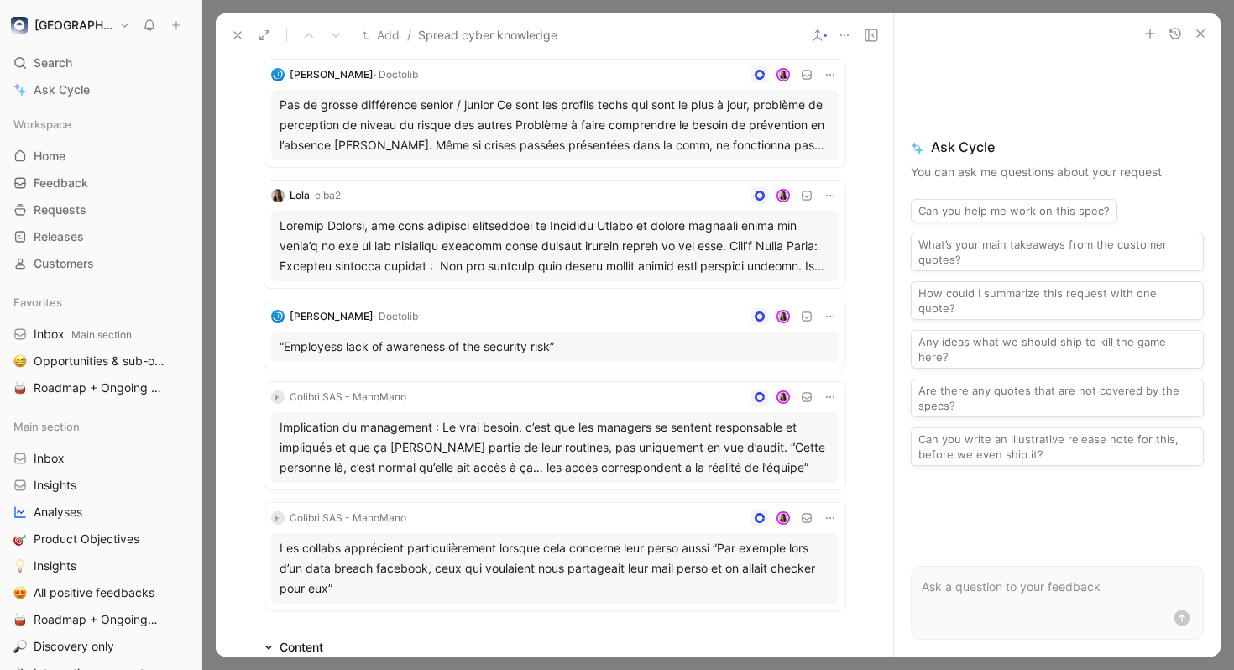
click at [241, 35] on icon at bounding box center [237, 35] width 13 height 13
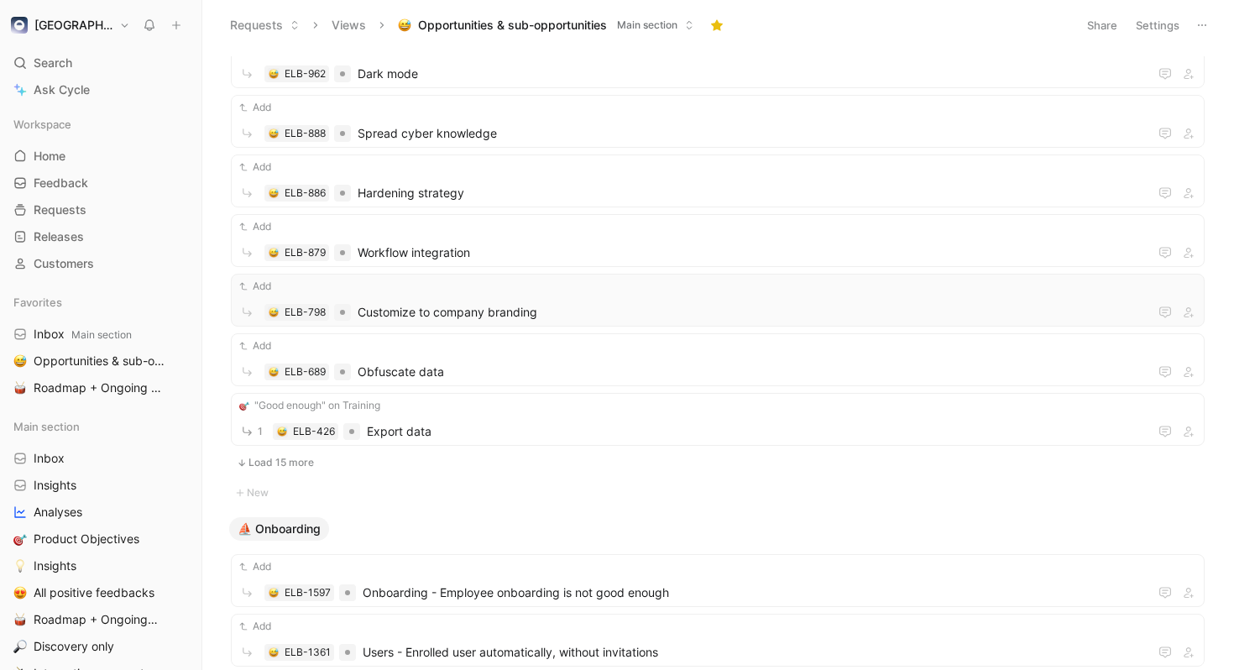
scroll to position [3080, 0]
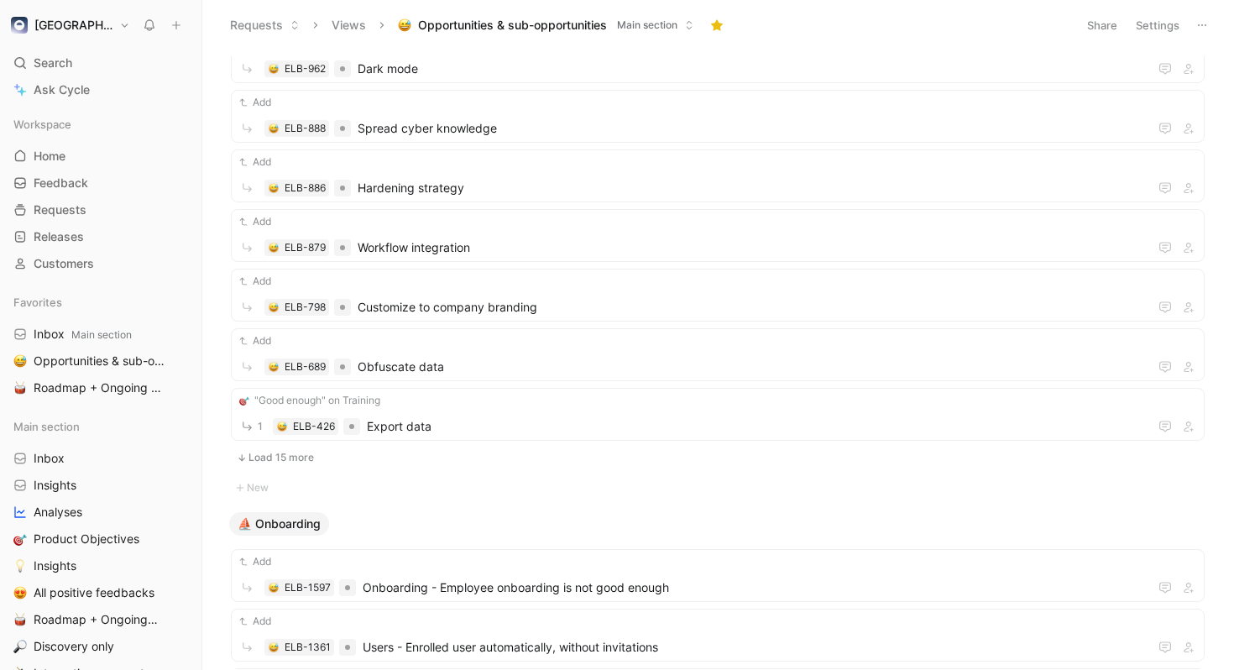
click at [296, 464] on button "Load 15 more" at bounding box center [718, 457] width 974 height 20
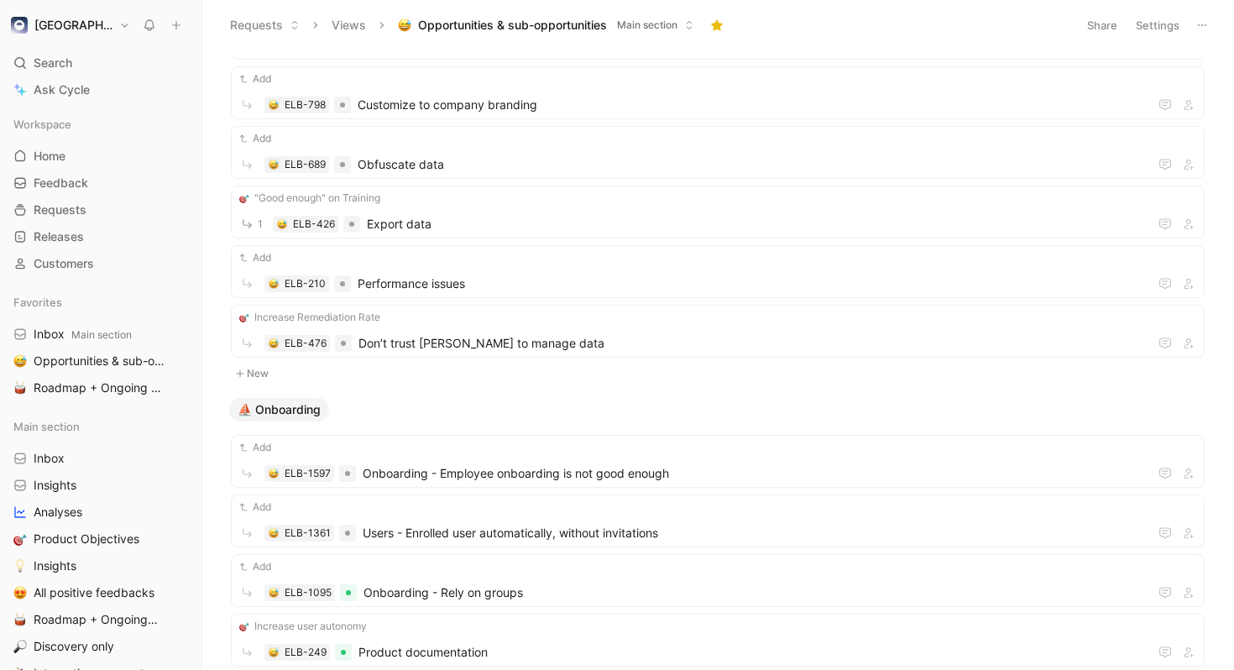
scroll to position [3299, 0]
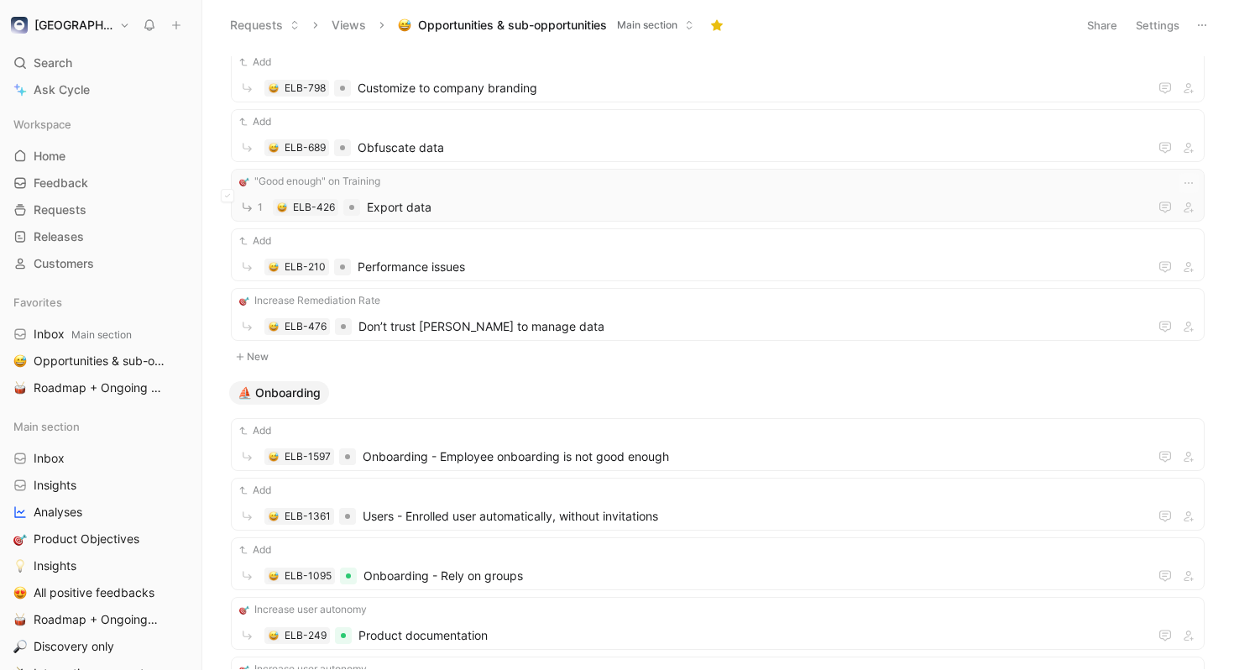
click at [524, 185] on div ""Good enough" on Training" at bounding box center [718, 181] width 962 height 17
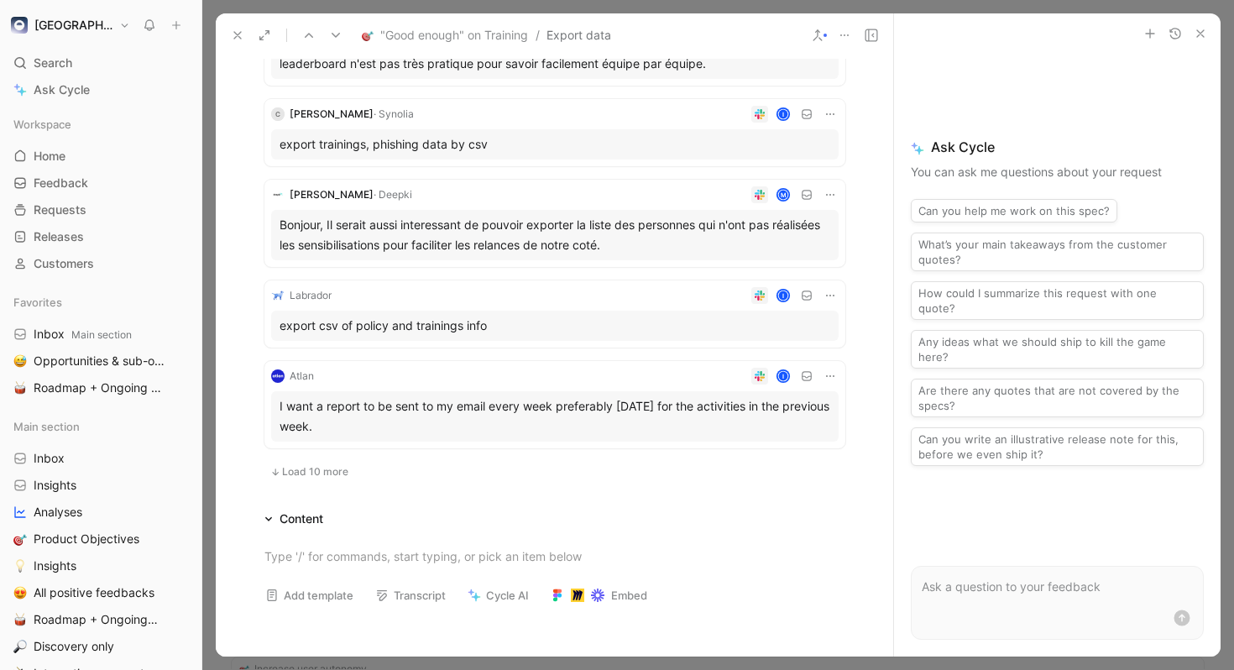
scroll to position [703, 0]
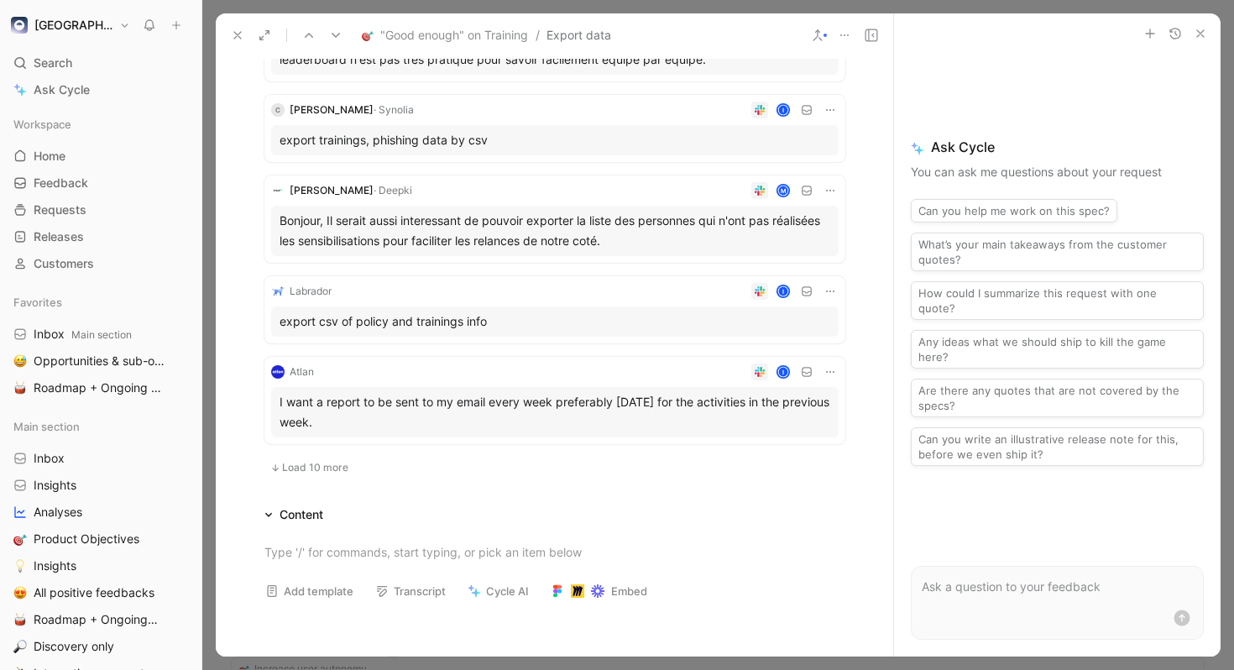
click at [337, 463] on span "Load 10 more" at bounding box center [315, 467] width 66 height 13
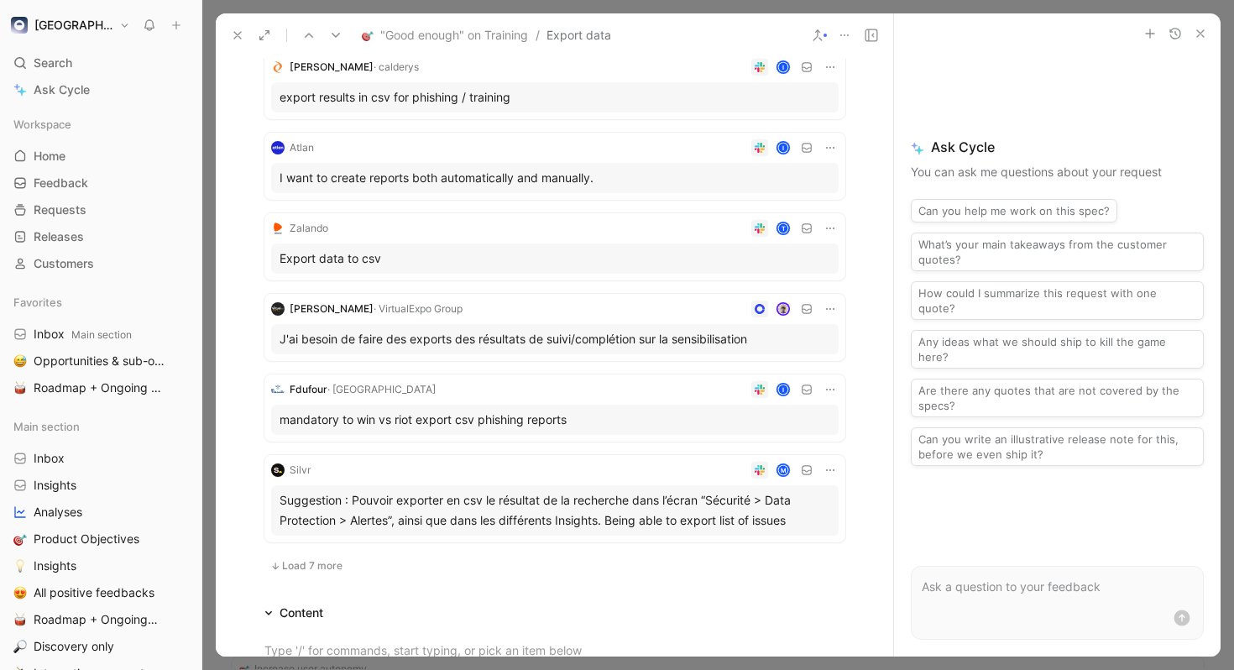
scroll to position [1605, 0]
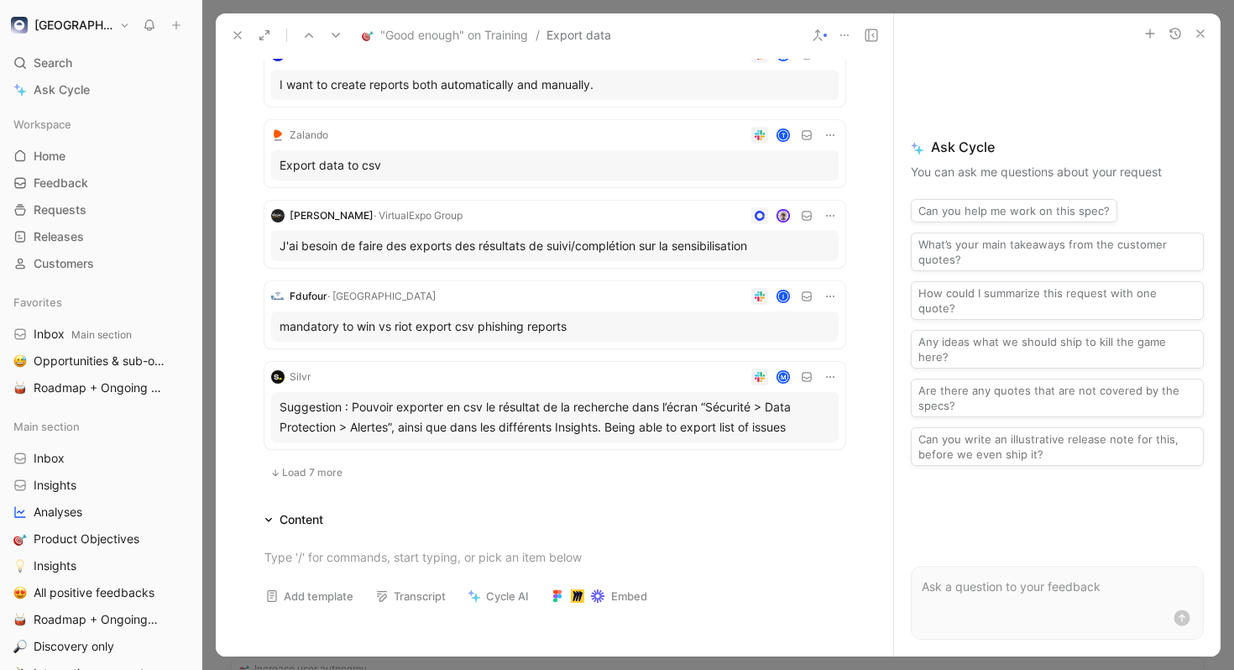
click at [314, 473] on span "Load 7 more" at bounding box center [312, 472] width 60 height 13
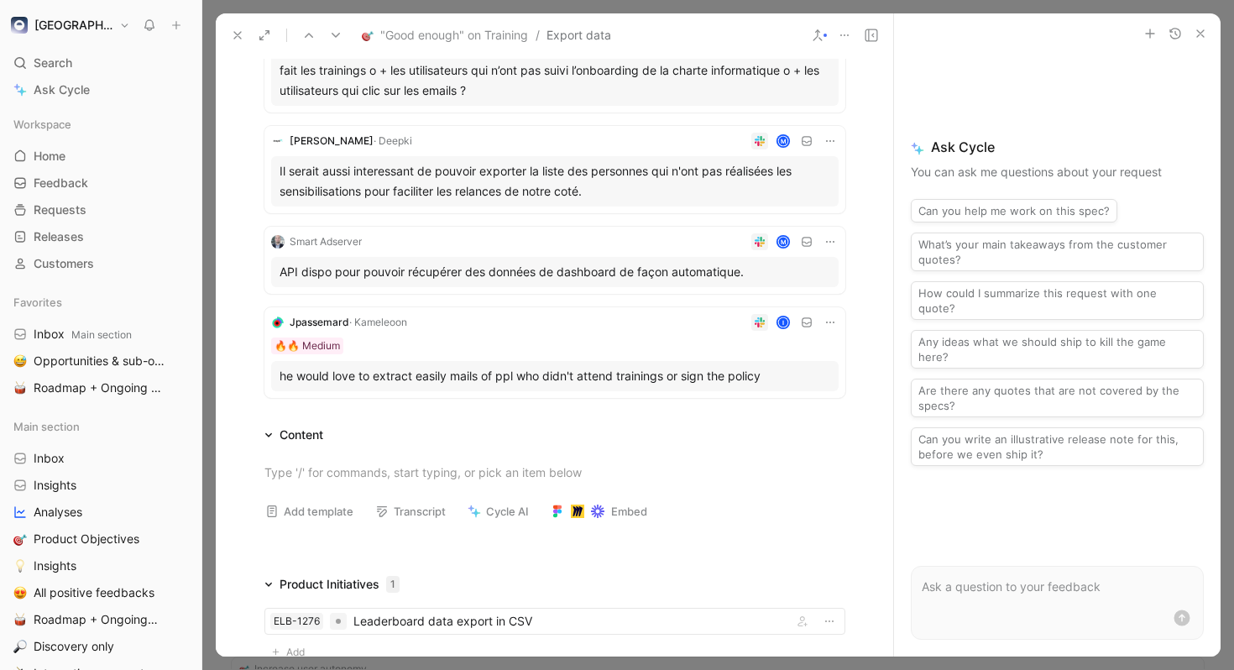
scroll to position [2225, 0]
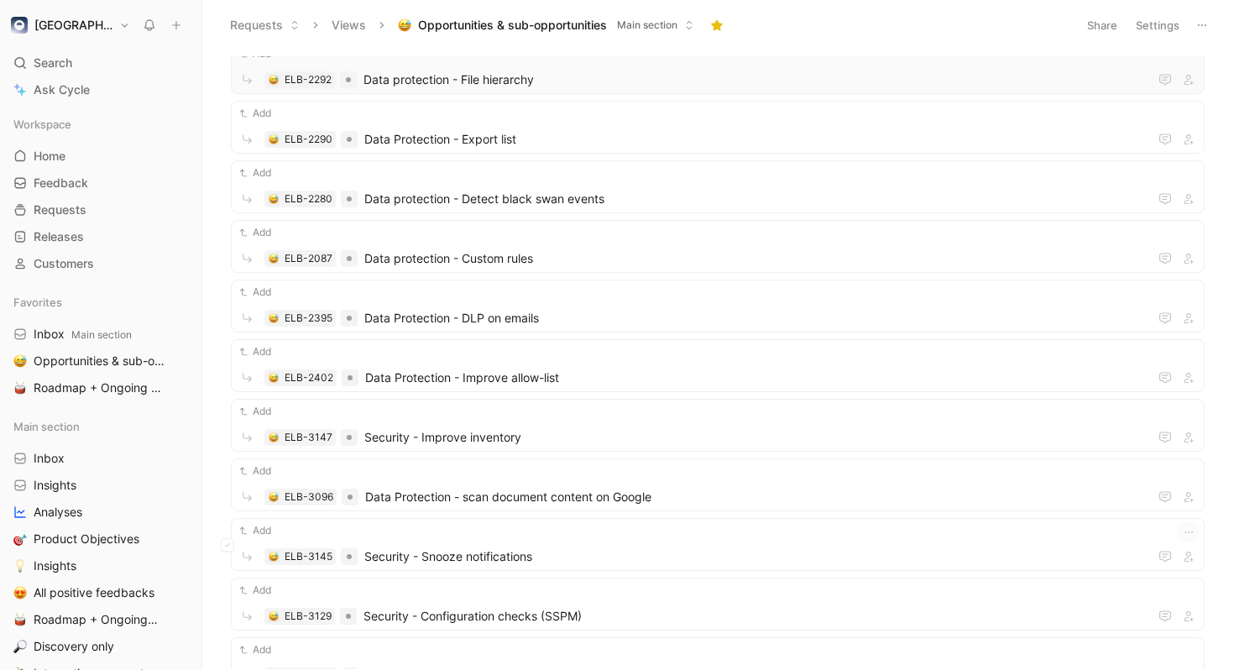
scroll to position [4065, 0]
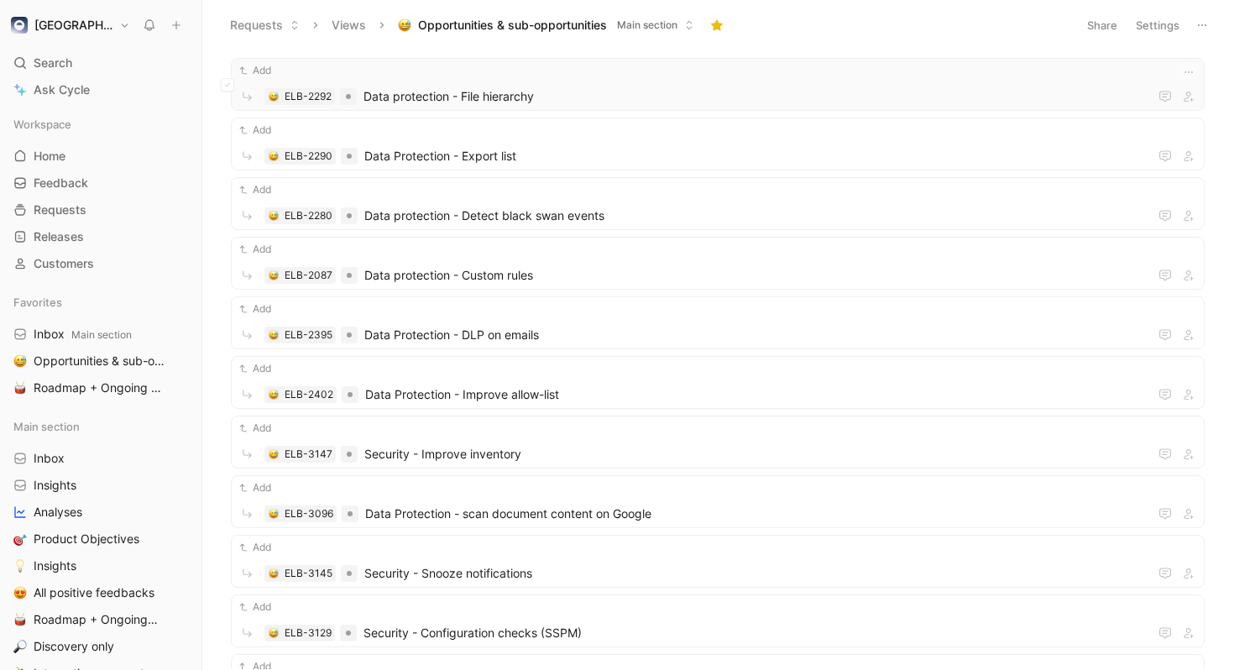
click at [671, 103] on span "Data protection - File hierarchy" at bounding box center [752, 96] width 778 height 20
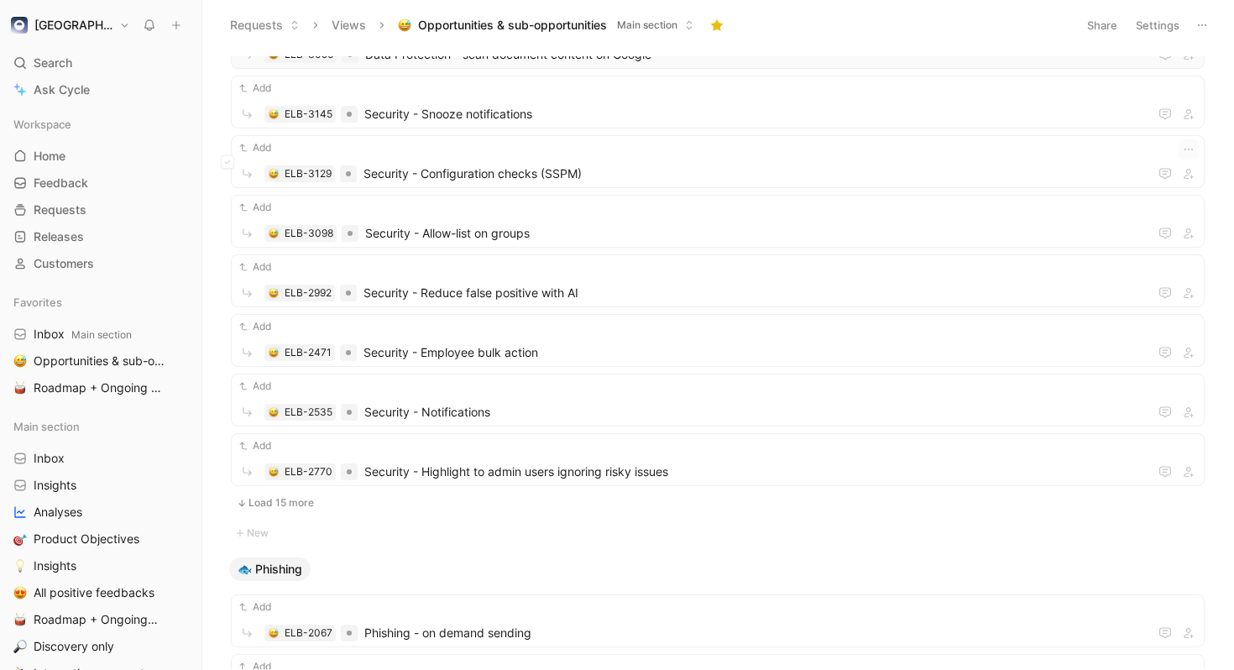
scroll to position [4535, 0]
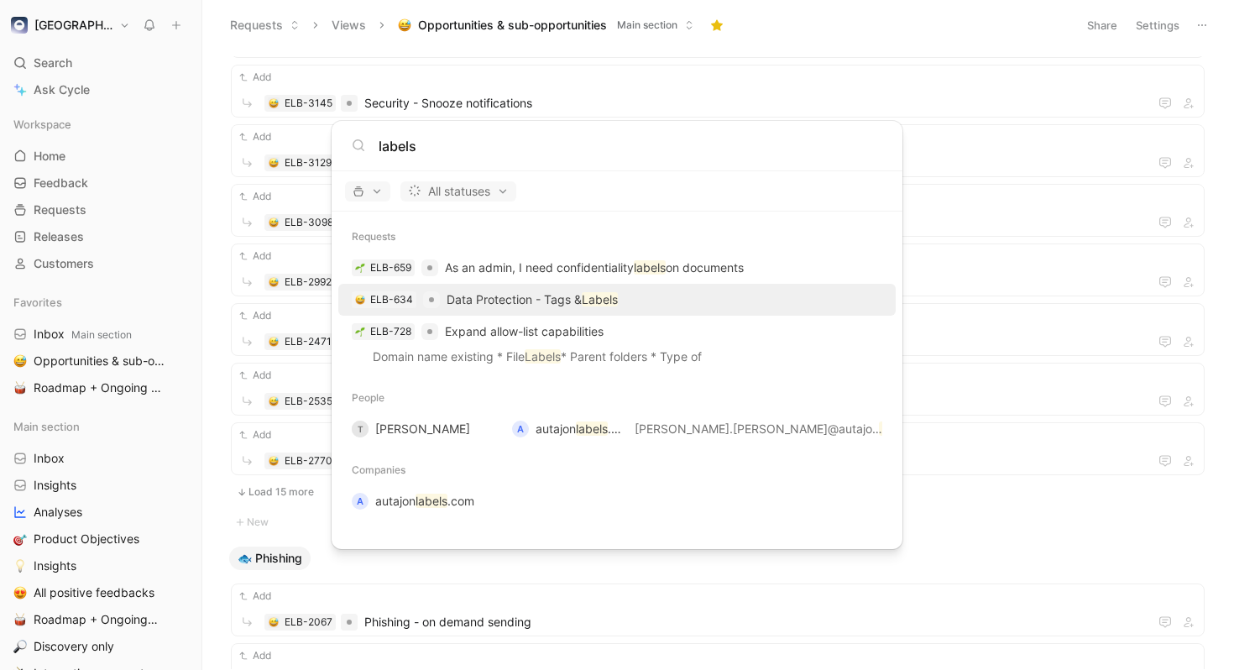
type input "labels"
click at [652, 294] on div "ELB-634 Data Protection - Tags & Labels" at bounding box center [616, 300] width 547 height 30
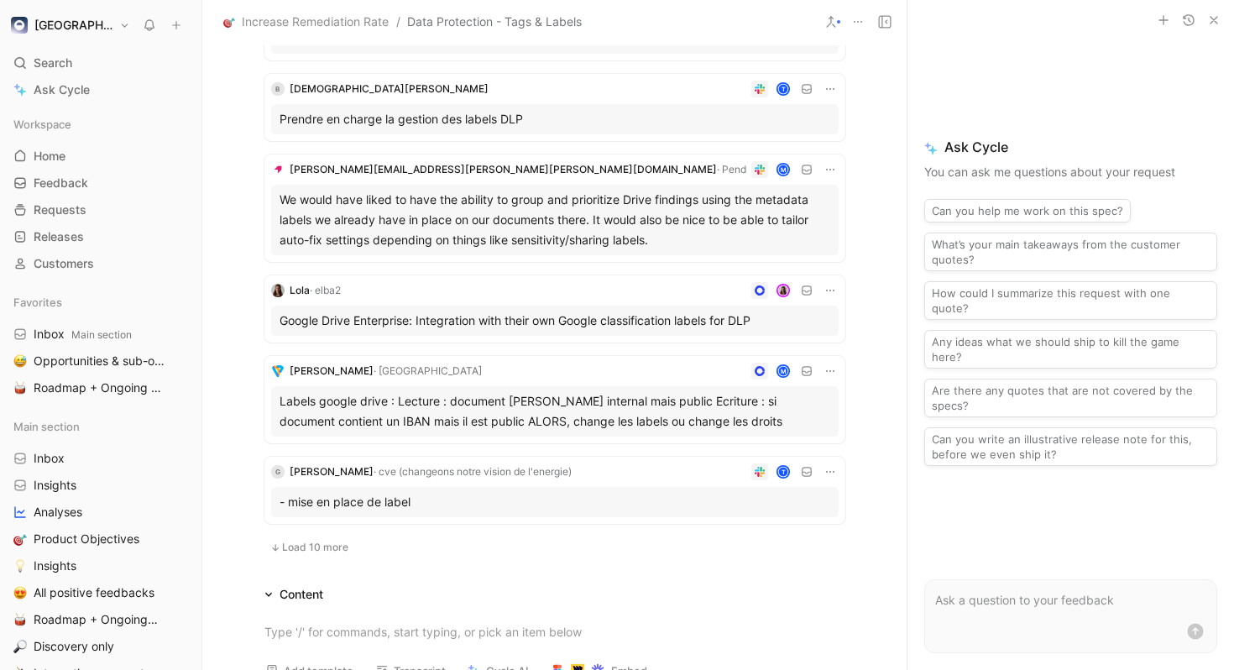
scroll to position [629, 0]
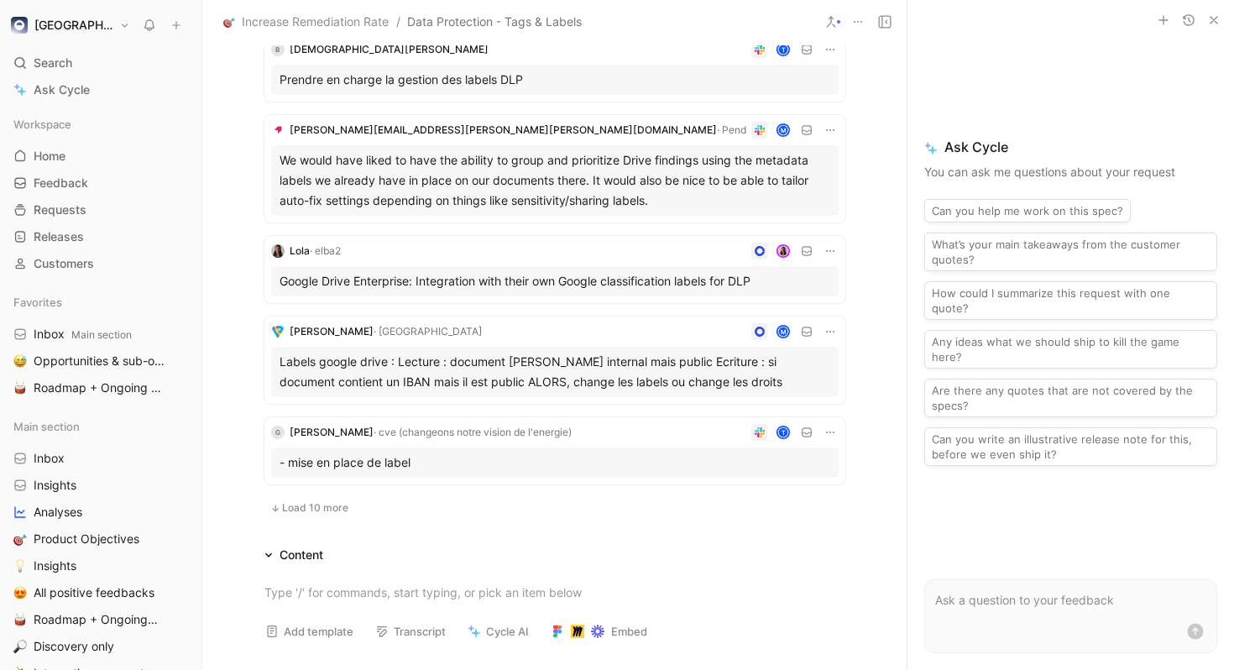
click at [321, 505] on span "Load 10 more" at bounding box center [315, 507] width 66 height 13
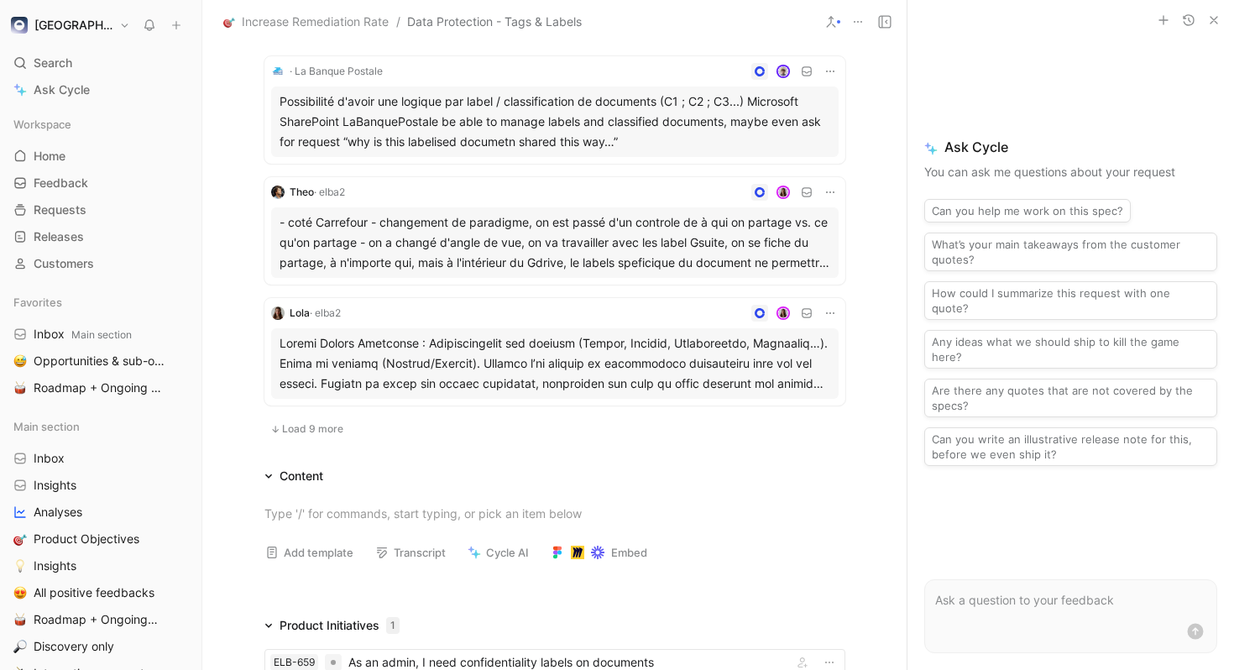
scroll to position [1740, 0]
click at [312, 428] on span "Load 9 more" at bounding box center [312, 427] width 61 height 13
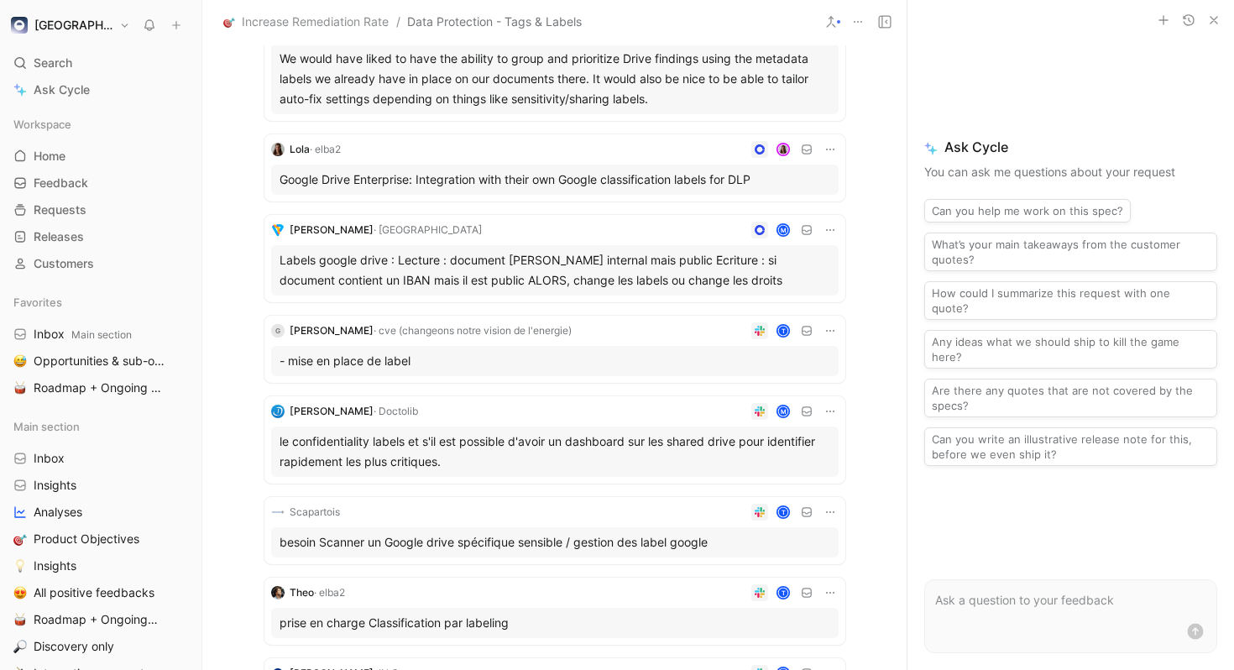
scroll to position [0, 0]
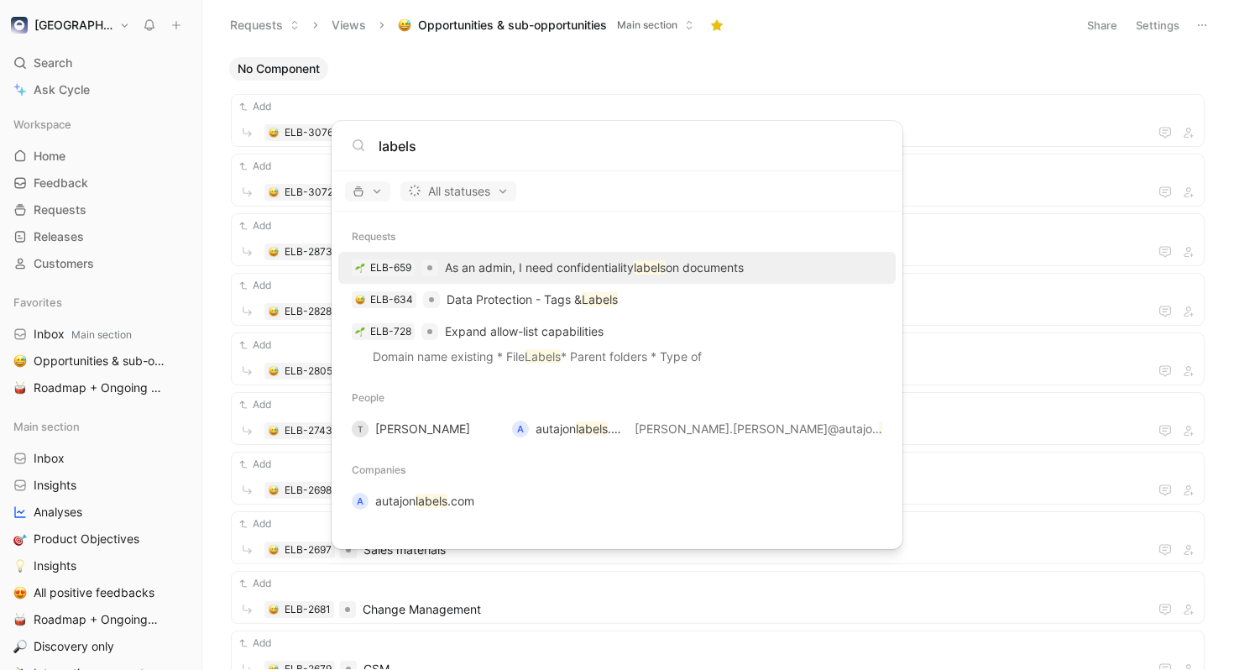
type input "labels"
click at [774, 277] on div "ELB-659 As an admin, I need confidentiality labels on documents" at bounding box center [616, 268] width 547 height 30
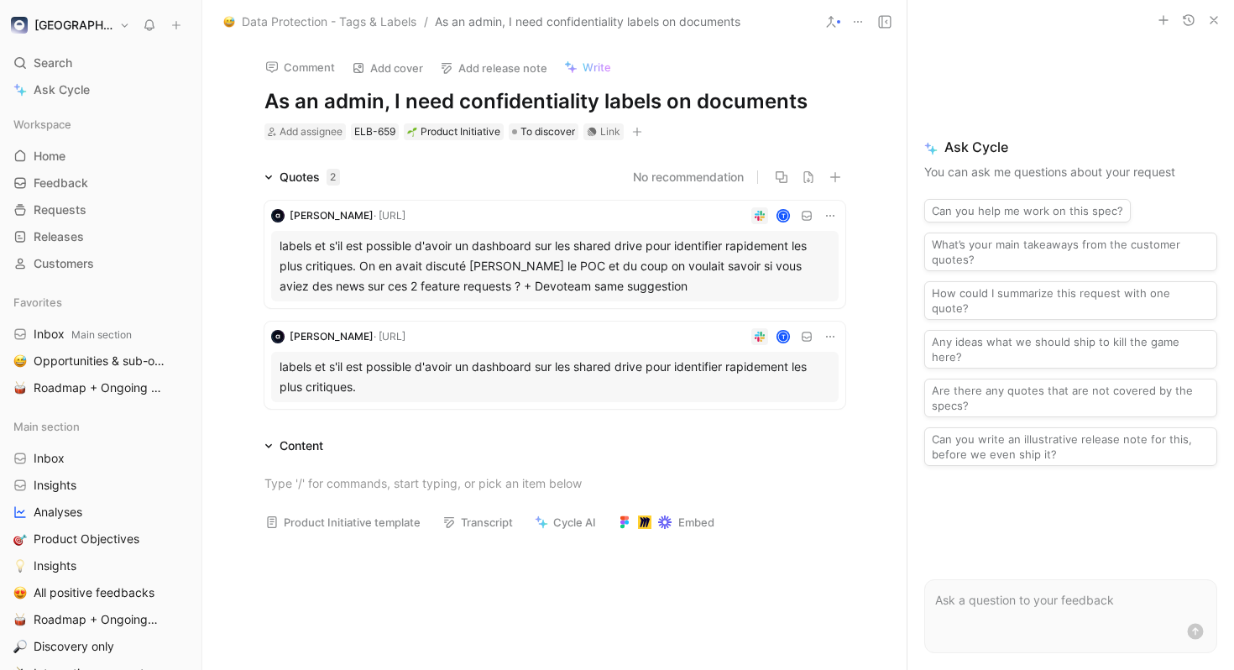
click at [831, 25] on icon at bounding box center [830, 21] width 13 height 13
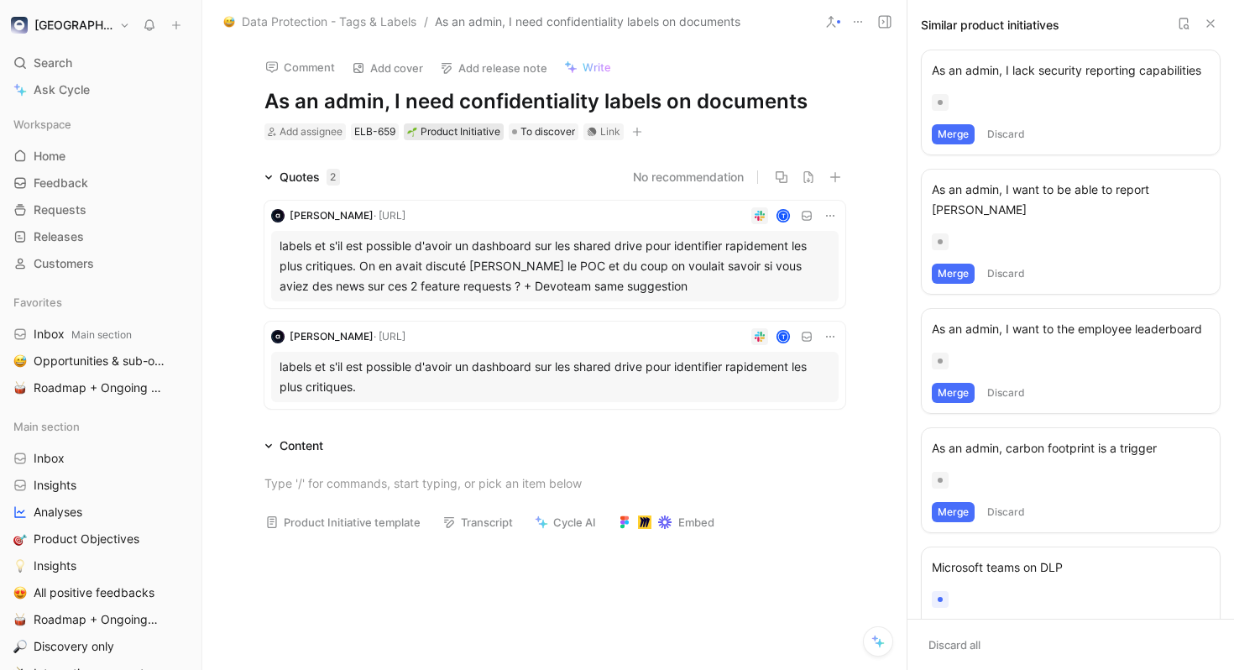
click at [480, 137] on div "Product Initiative" at bounding box center [453, 131] width 93 height 17
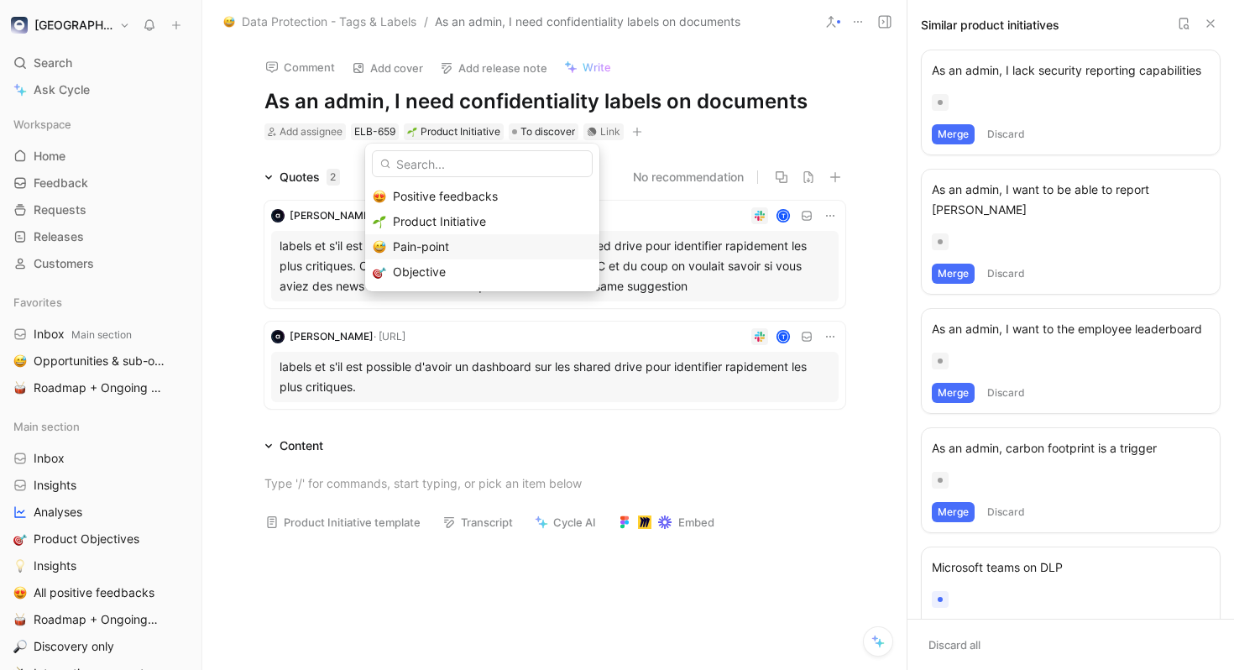
click at [474, 239] on div "Pain-point" at bounding box center [492, 247] width 199 height 20
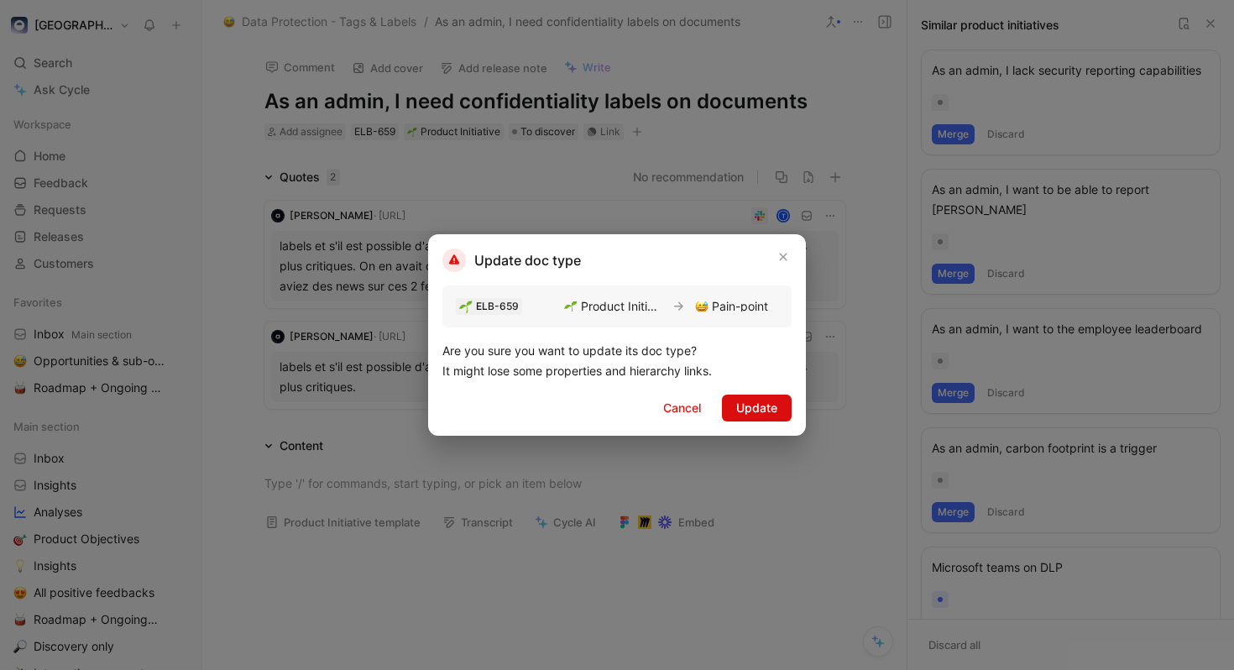
click at [769, 402] on span "Update" at bounding box center [756, 408] width 41 height 20
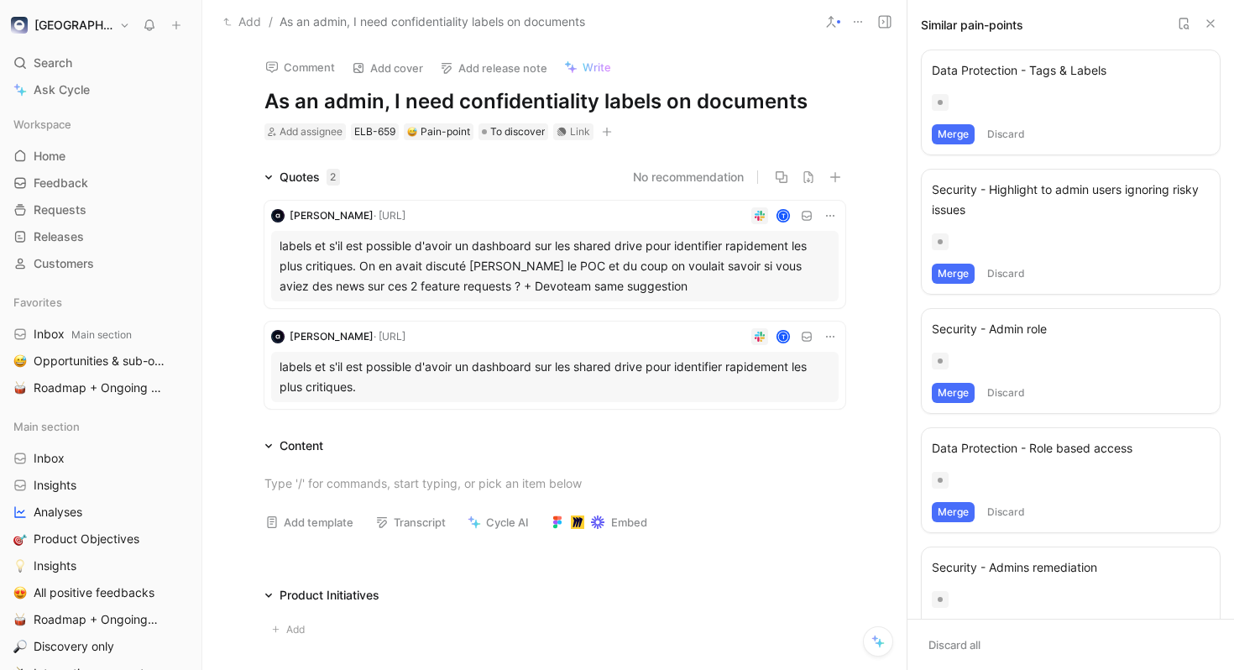
click at [950, 129] on button "Merge" at bounding box center [953, 134] width 43 height 20
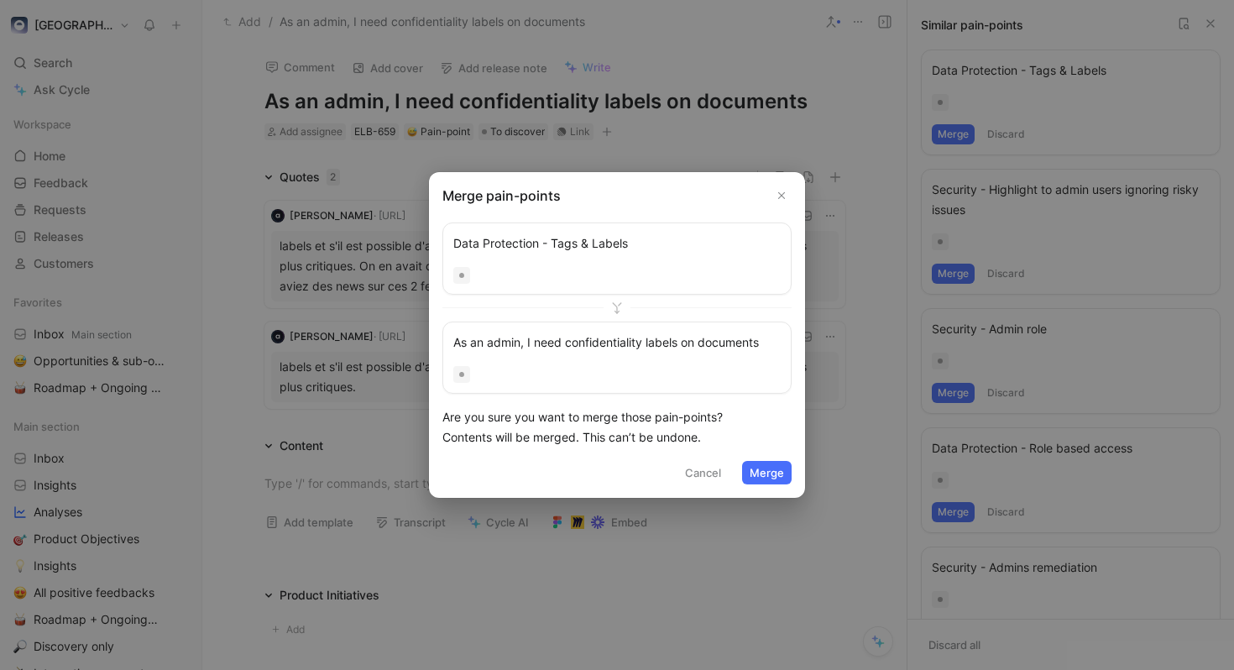
click at [632, 271] on div at bounding box center [616, 275] width 327 height 17
click at [649, 347] on div "As an admin, I need confidentiality labels on documents" at bounding box center [616, 342] width 327 height 20
click at [693, 473] on button "Cancel" at bounding box center [702, 473] width 51 height 24
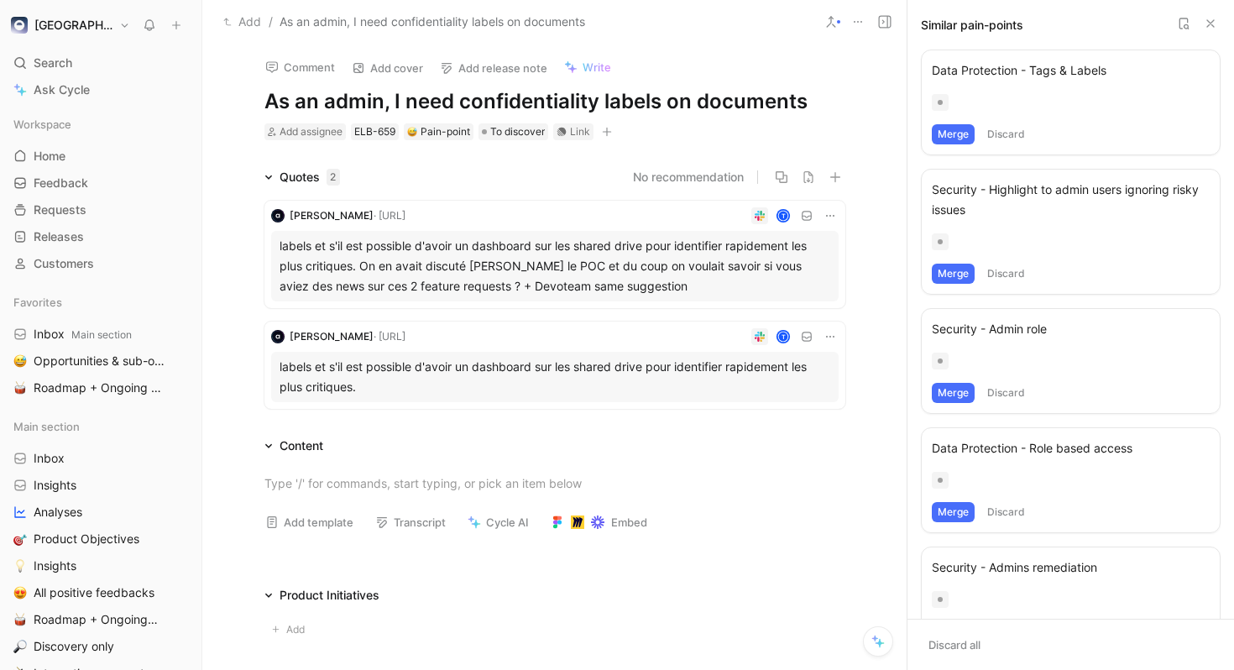
click at [1021, 70] on div "Data Protection - Tags & Labels" at bounding box center [1071, 70] width 278 height 20
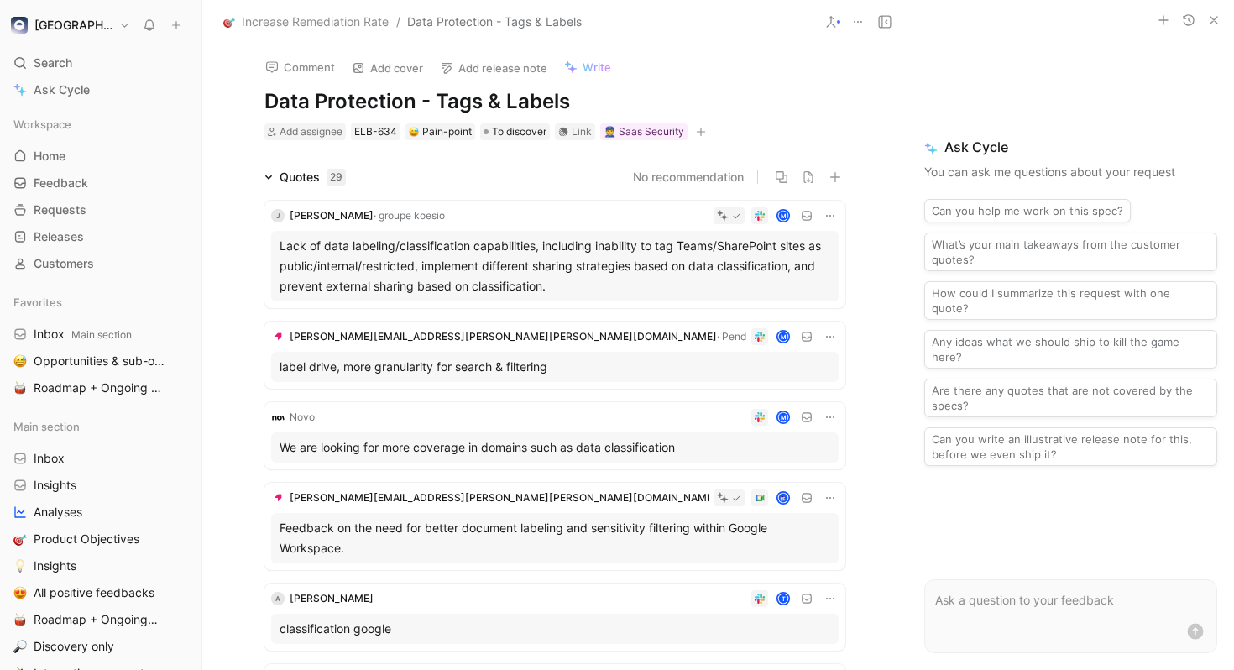
click at [839, 18] on button at bounding box center [831, 22] width 24 height 24
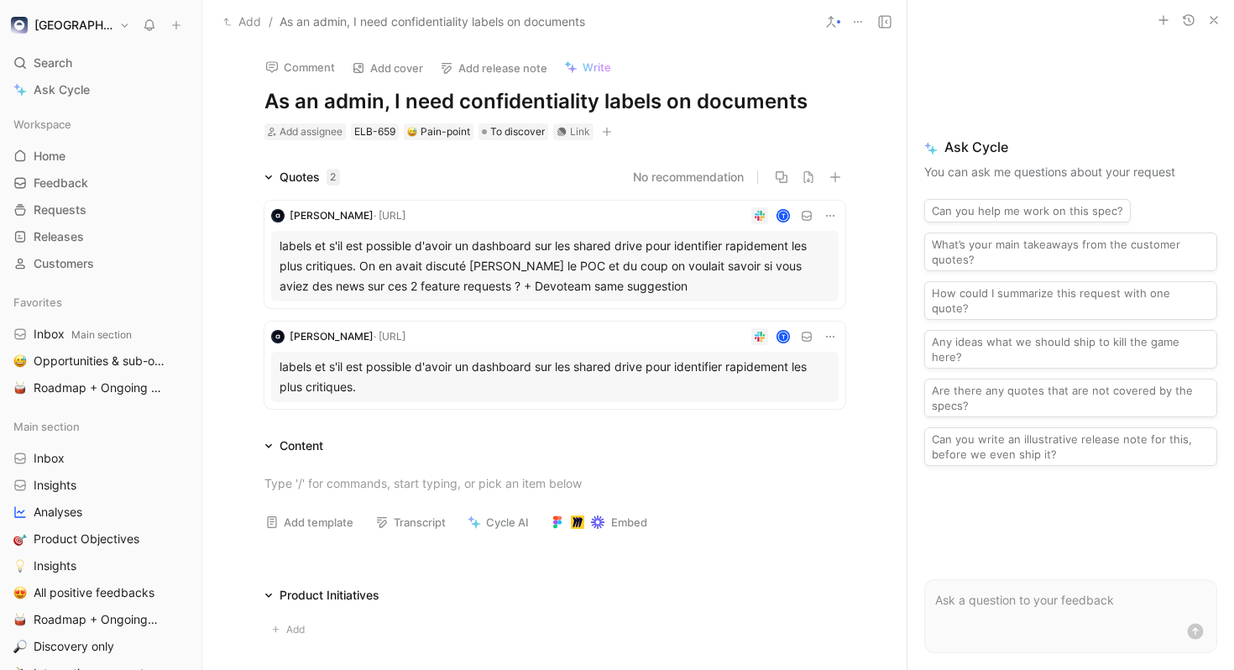
click at [833, 20] on icon at bounding box center [830, 21] width 13 height 13
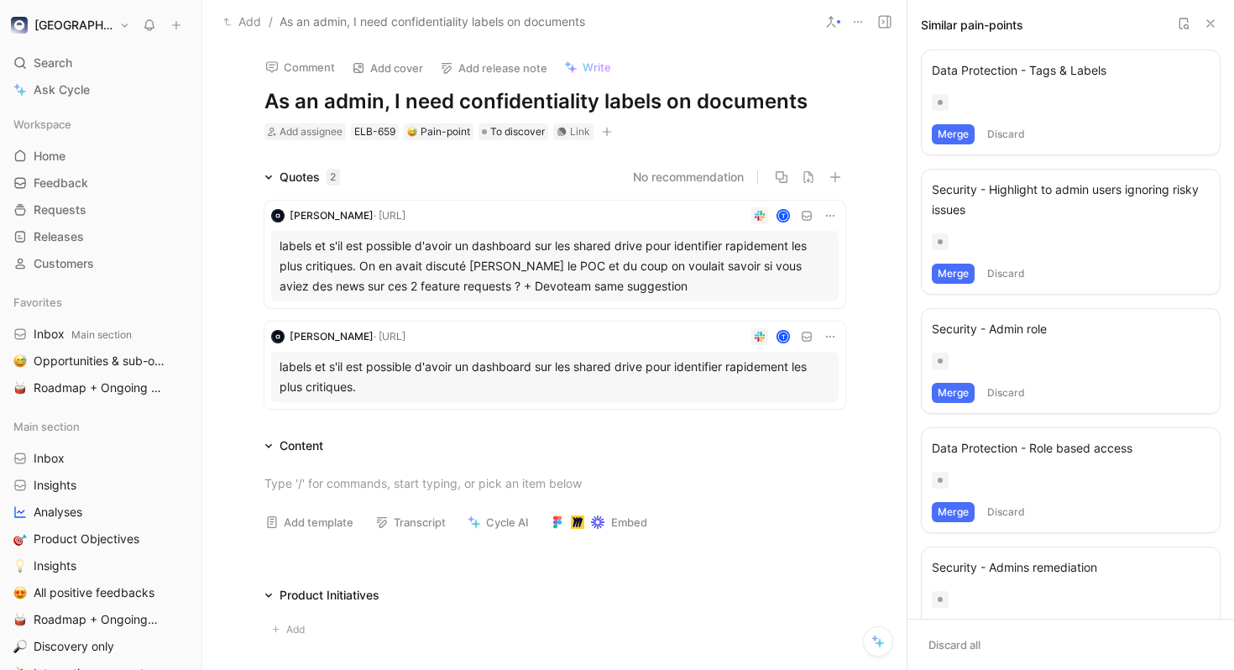
click at [957, 129] on button "Merge" at bounding box center [953, 134] width 43 height 20
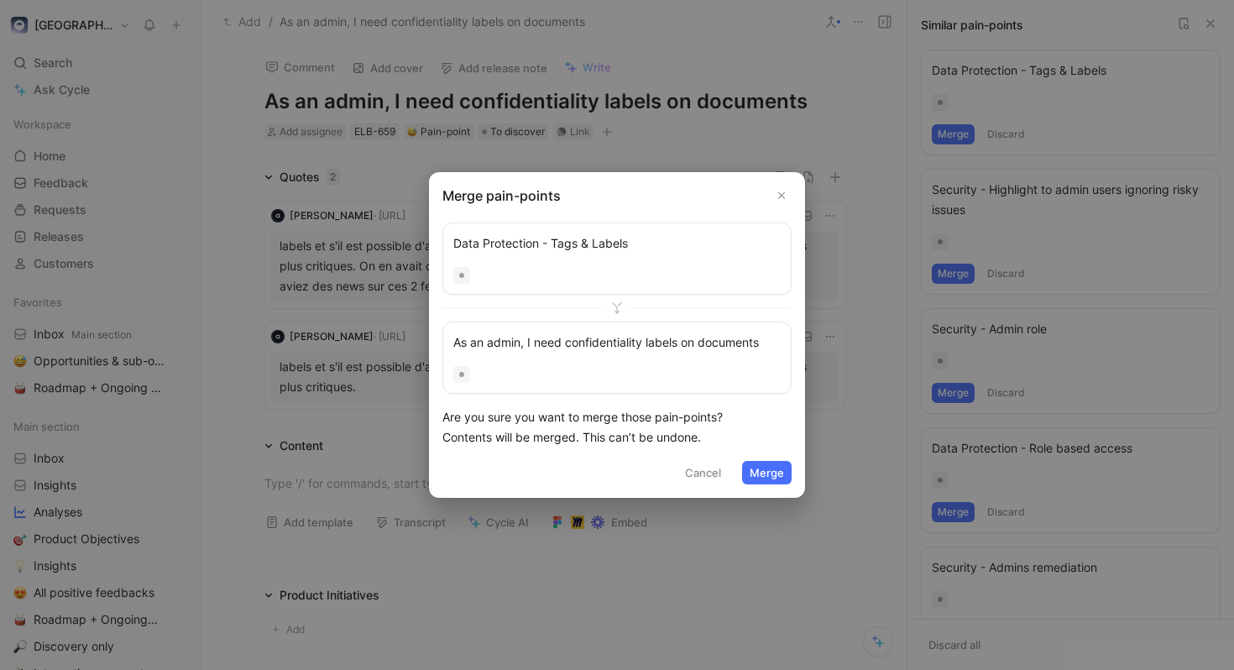
click at [784, 194] on icon "Close" at bounding box center [782, 196] width 12 height 12
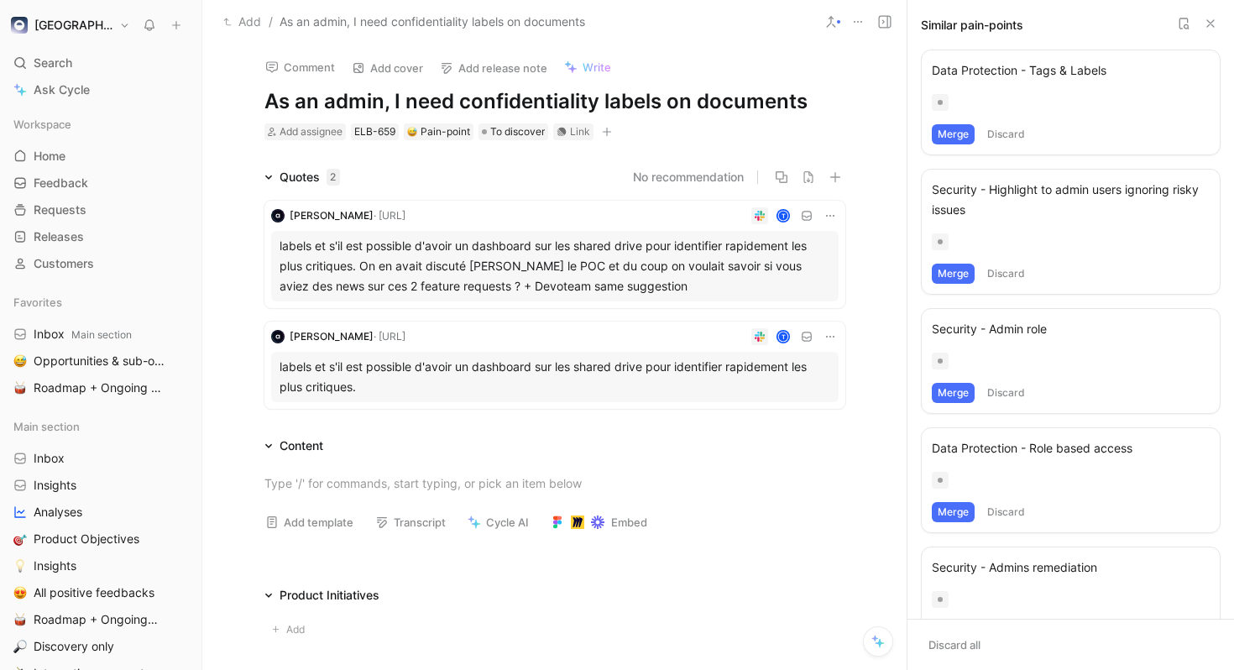
click at [1180, 23] on icon at bounding box center [1183, 23] width 13 height 13
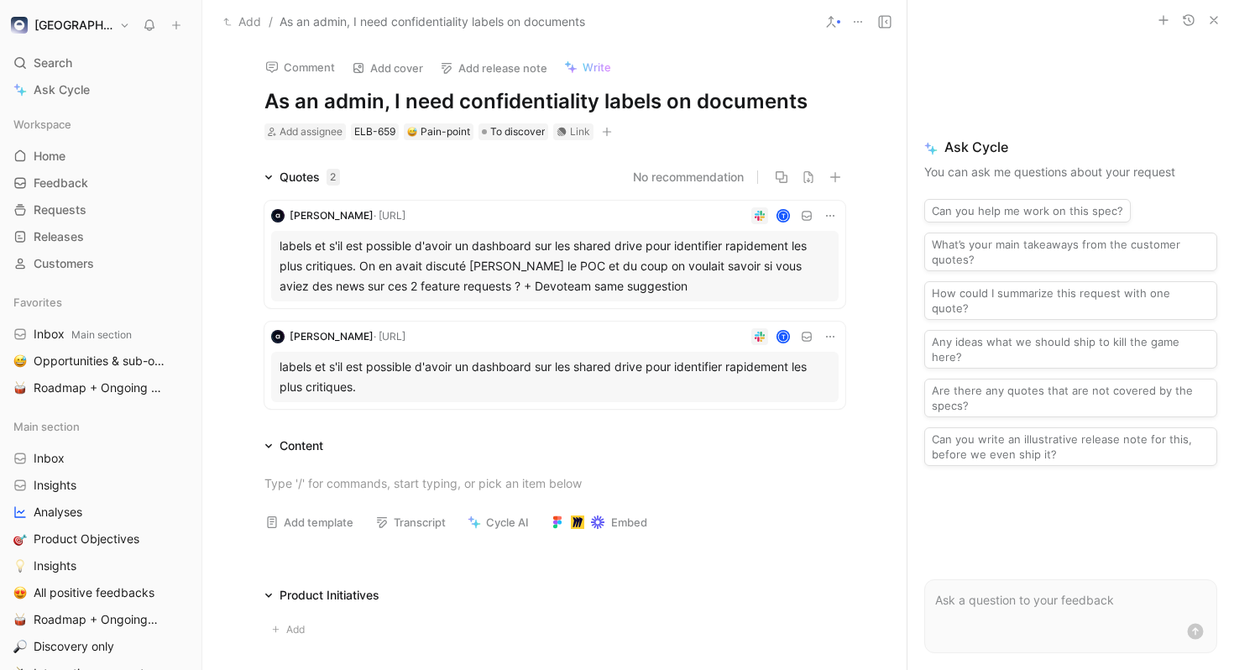
click at [836, 24] on icon at bounding box center [830, 21] width 13 height 13
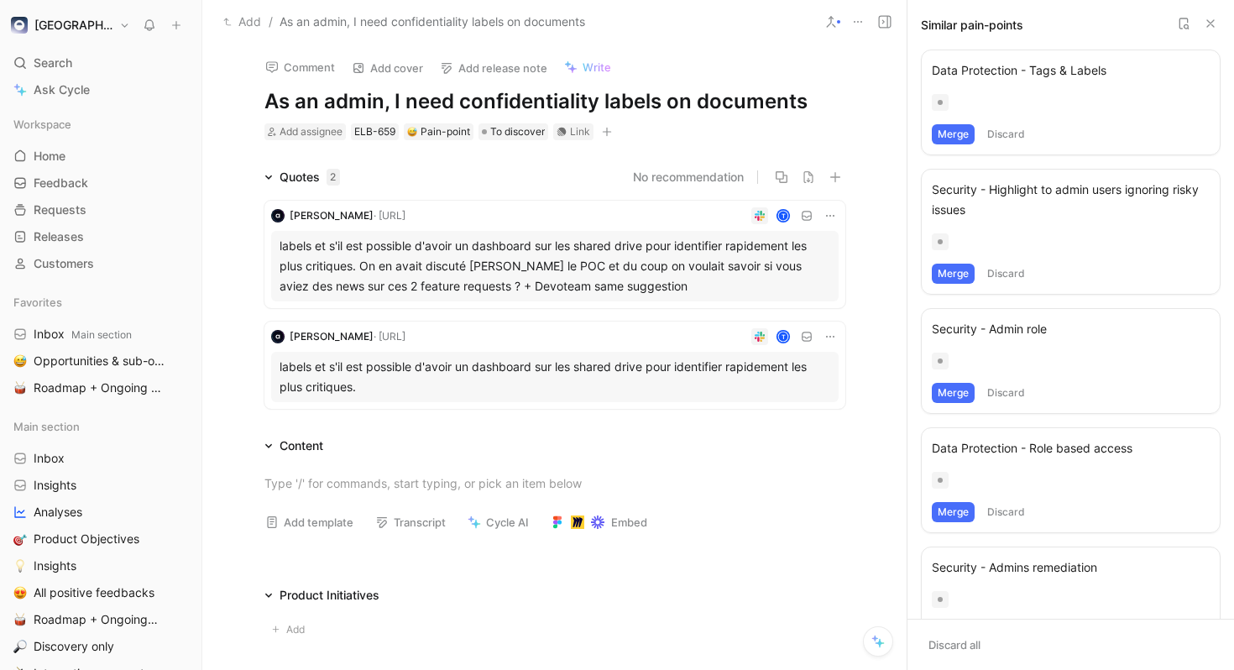
click at [1182, 30] on button at bounding box center [1183, 23] width 20 height 20
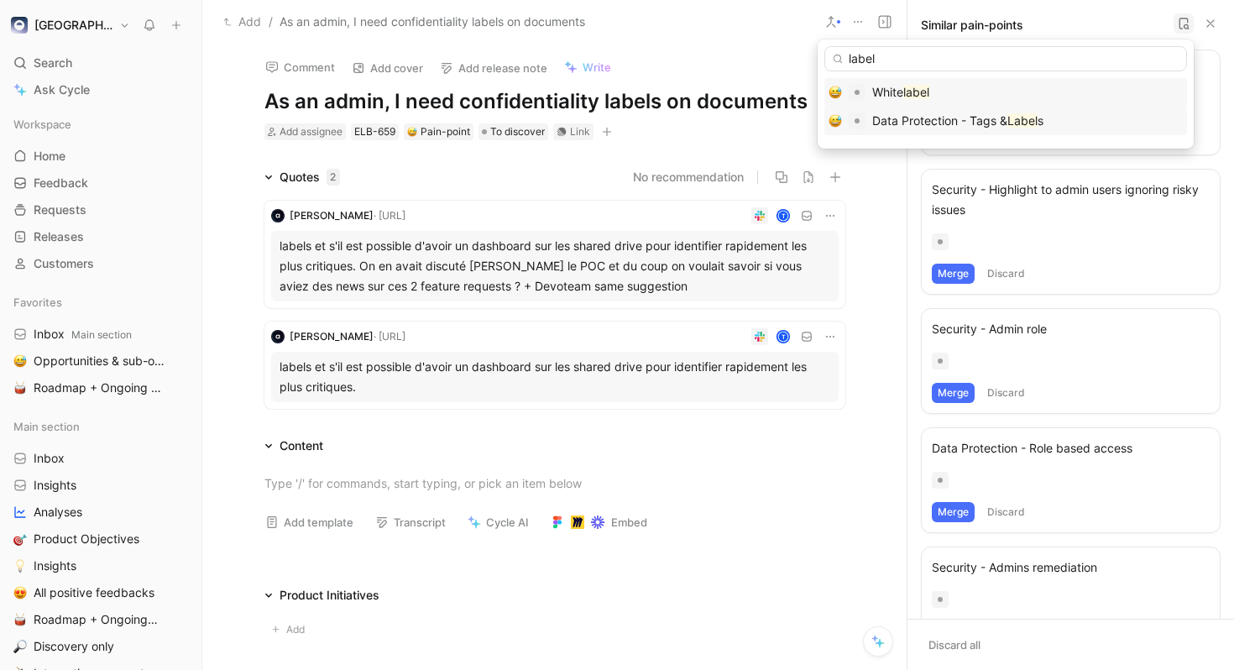
type input "label"
click at [1005, 127] on span "Data Protection - Tags &" at bounding box center [939, 120] width 135 height 14
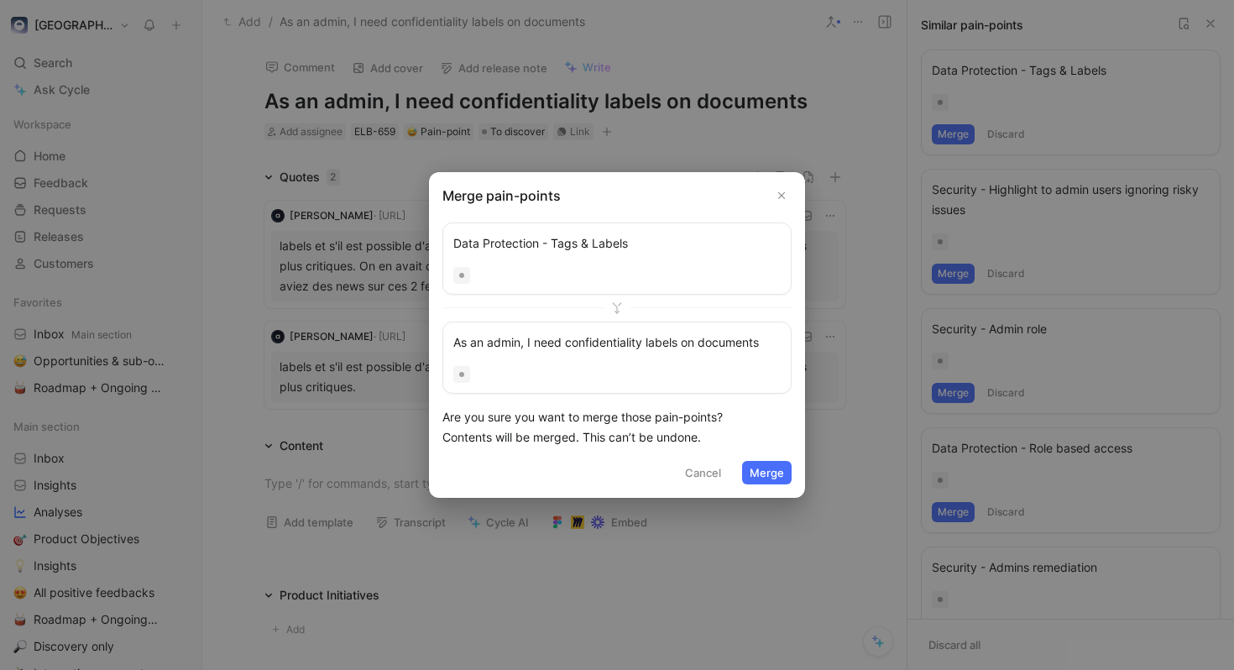
click at [755, 467] on button "Merge" at bounding box center [767, 473] width 50 height 24
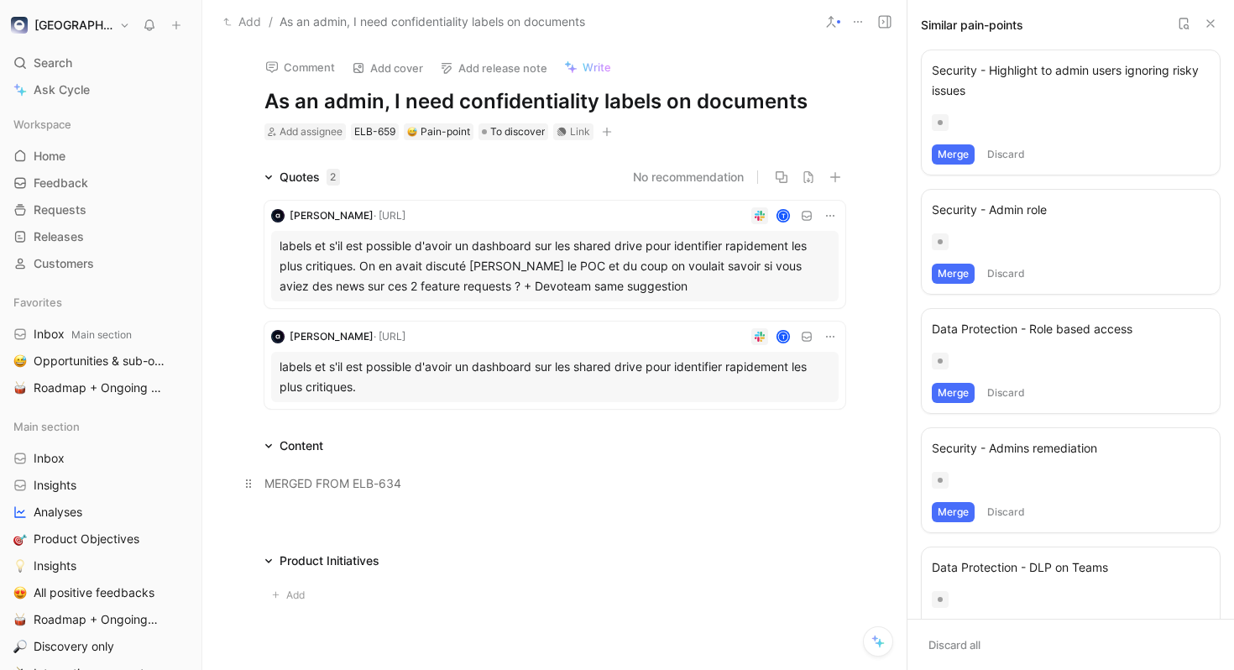
click at [425, 478] on div "MERGED FROM ELB-634" at bounding box center [554, 483] width 581 height 18
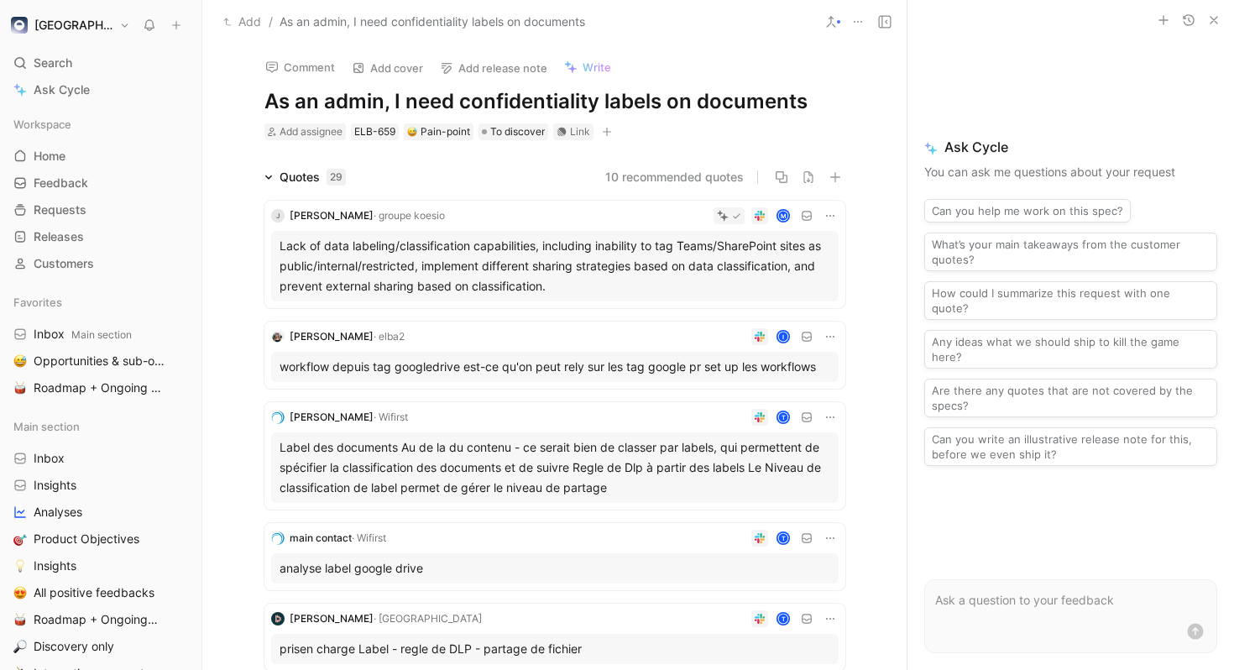
click at [425, 99] on h1 "As an admin, I need confidentiality labels on documents" at bounding box center [554, 101] width 581 height 27
